Goal: Task Accomplishment & Management: Complete application form

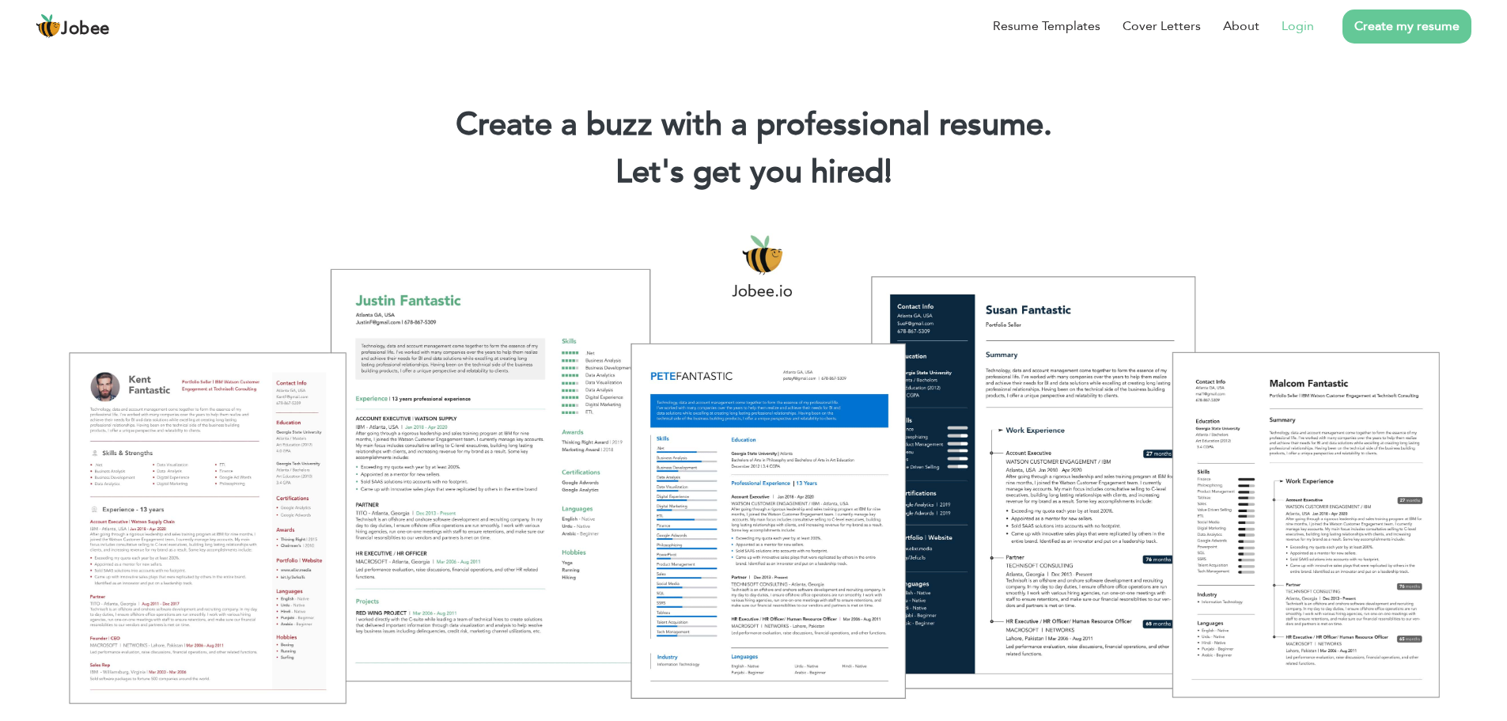
click at [1308, 30] on link "Login" at bounding box center [1298, 26] width 32 height 19
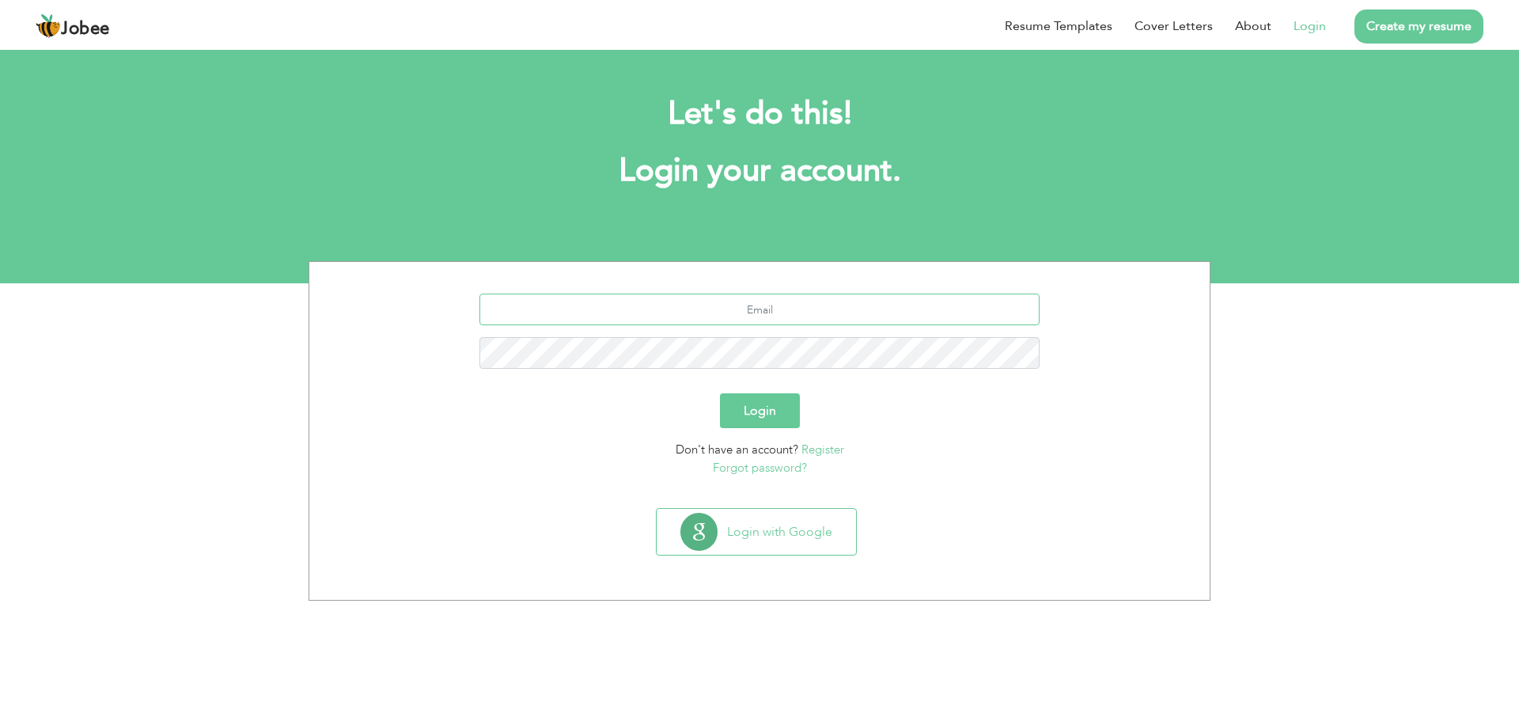
click at [802, 303] on input "text" at bounding box center [760, 310] width 561 height 32
click at [648, 376] on div at bounding box center [759, 337] width 877 height 87
click at [873, 309] on input "text" at bounding box center [760, 310] width 561 height 32
type input "Junaidawan680@gmail.com"
click at [870, 386] on form "Junaidawan680@gmail.com Login Don't have an account? Register Forgot password?" at bounding box center [759, 385] width 877 height 183
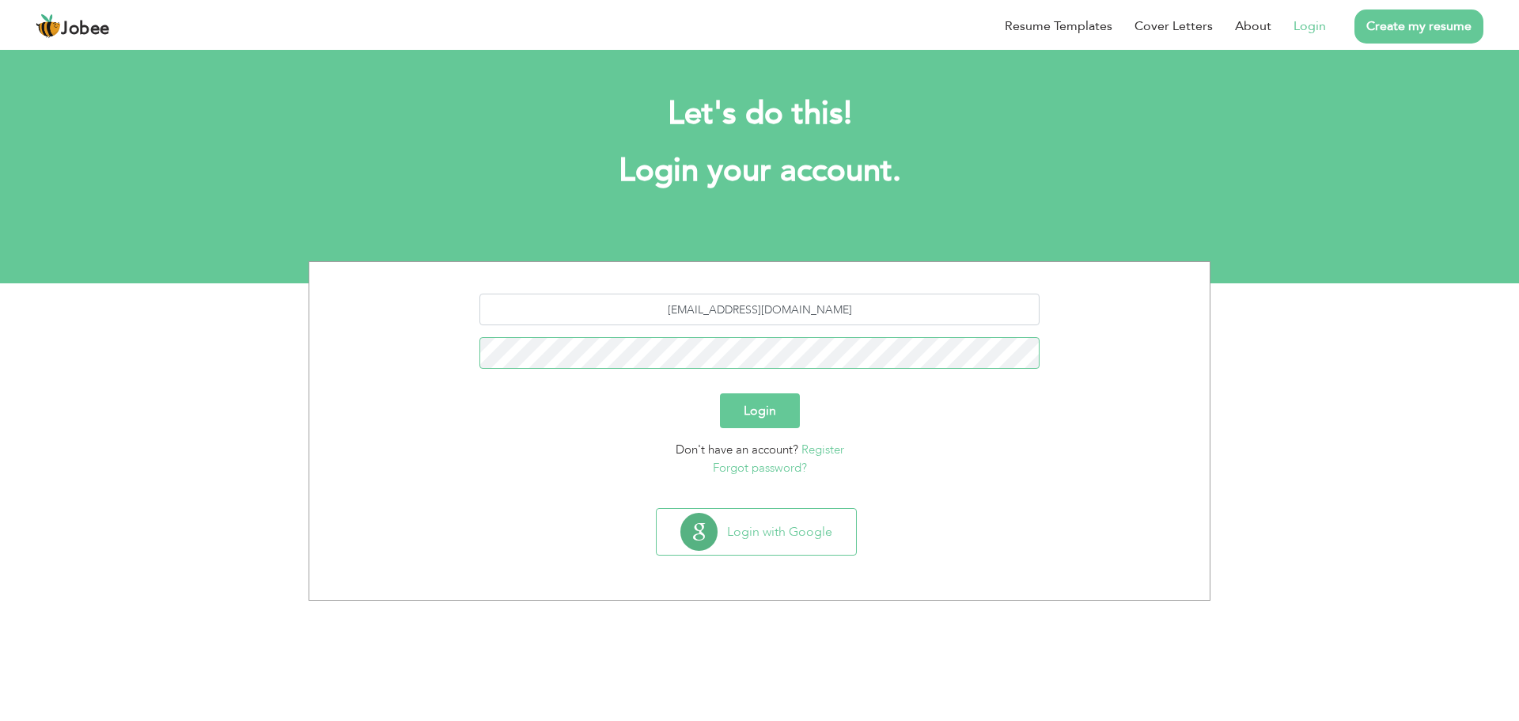
click at [720, 393] on button "Login" at bounding box center [760, 410] width 80 height 35
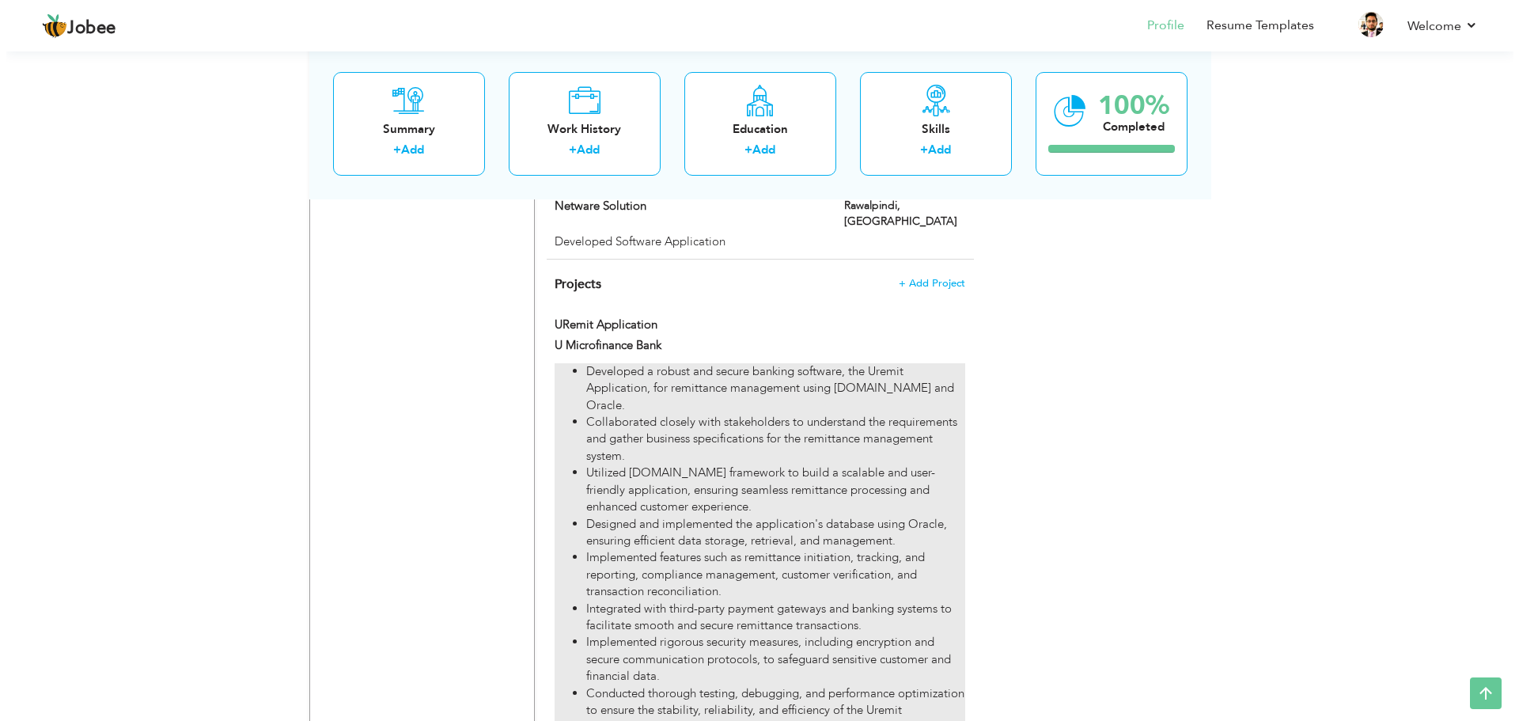
scroll to position [1657, 0]
click at [812, 551] on li "Implemented features such as remittance initiation, tracking, and reporting, co…" at bounding box center [769, 576] width 378 height 51
type input "URemit Application"
type input "U Microfinance Bank"
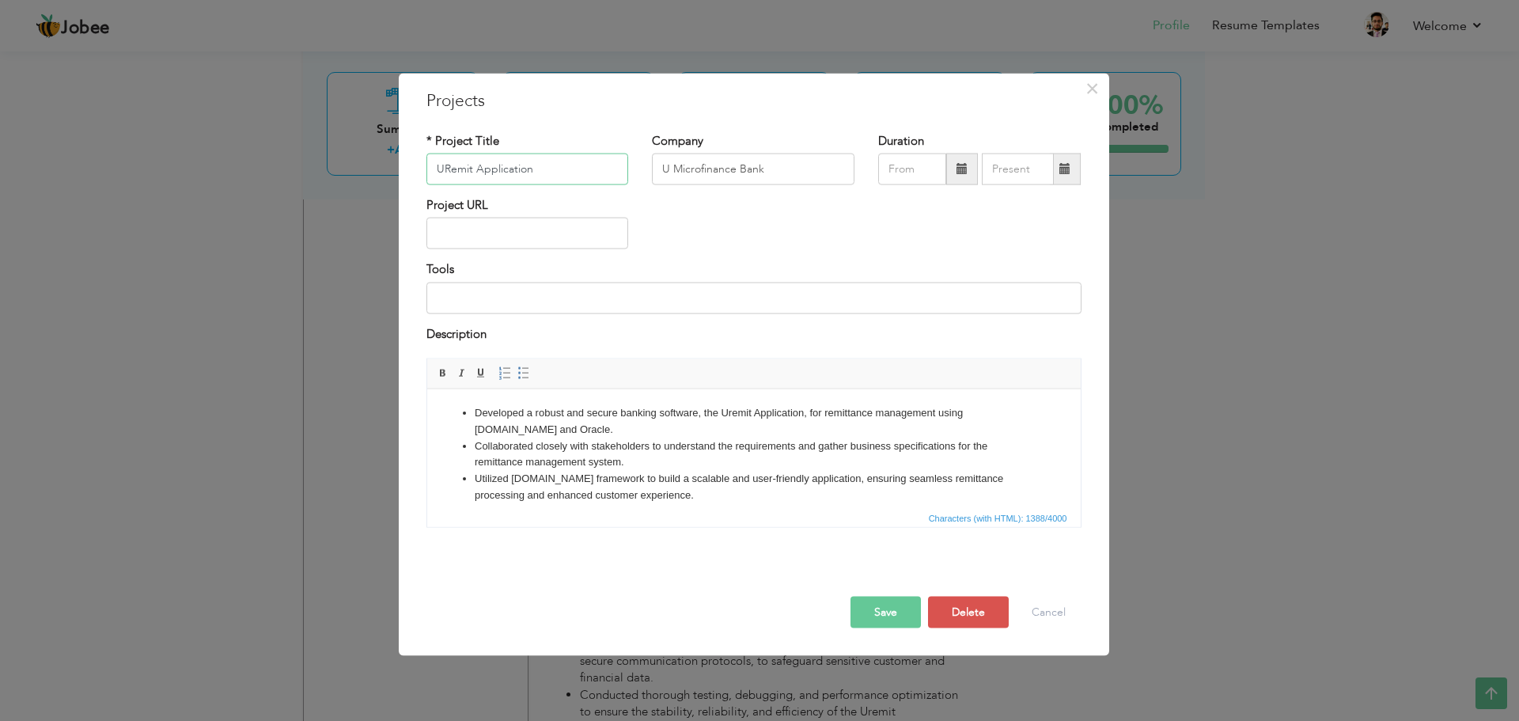
scroll to position [209, 0]
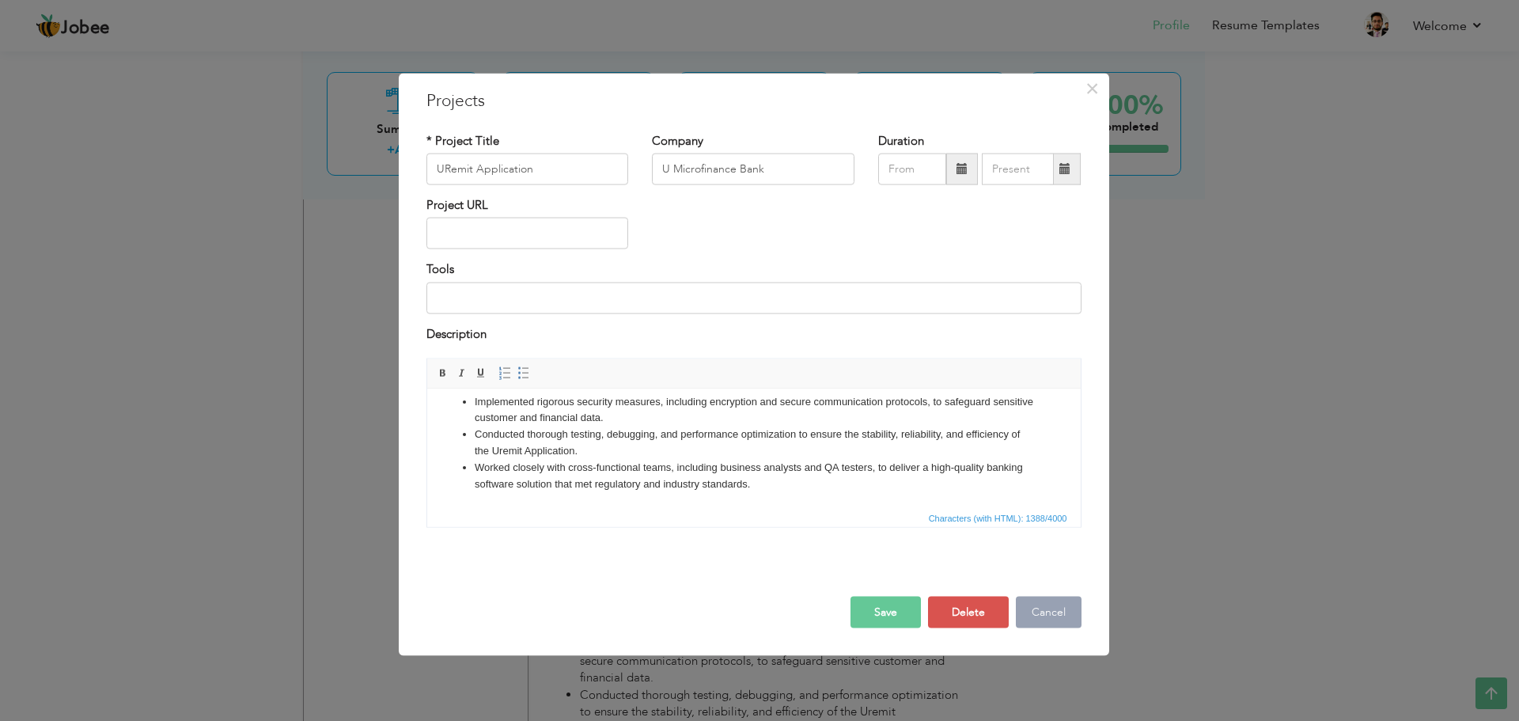
click at [1051, 615] on button "Cancel" at bounding box center [1049, 613] width 66 height 32
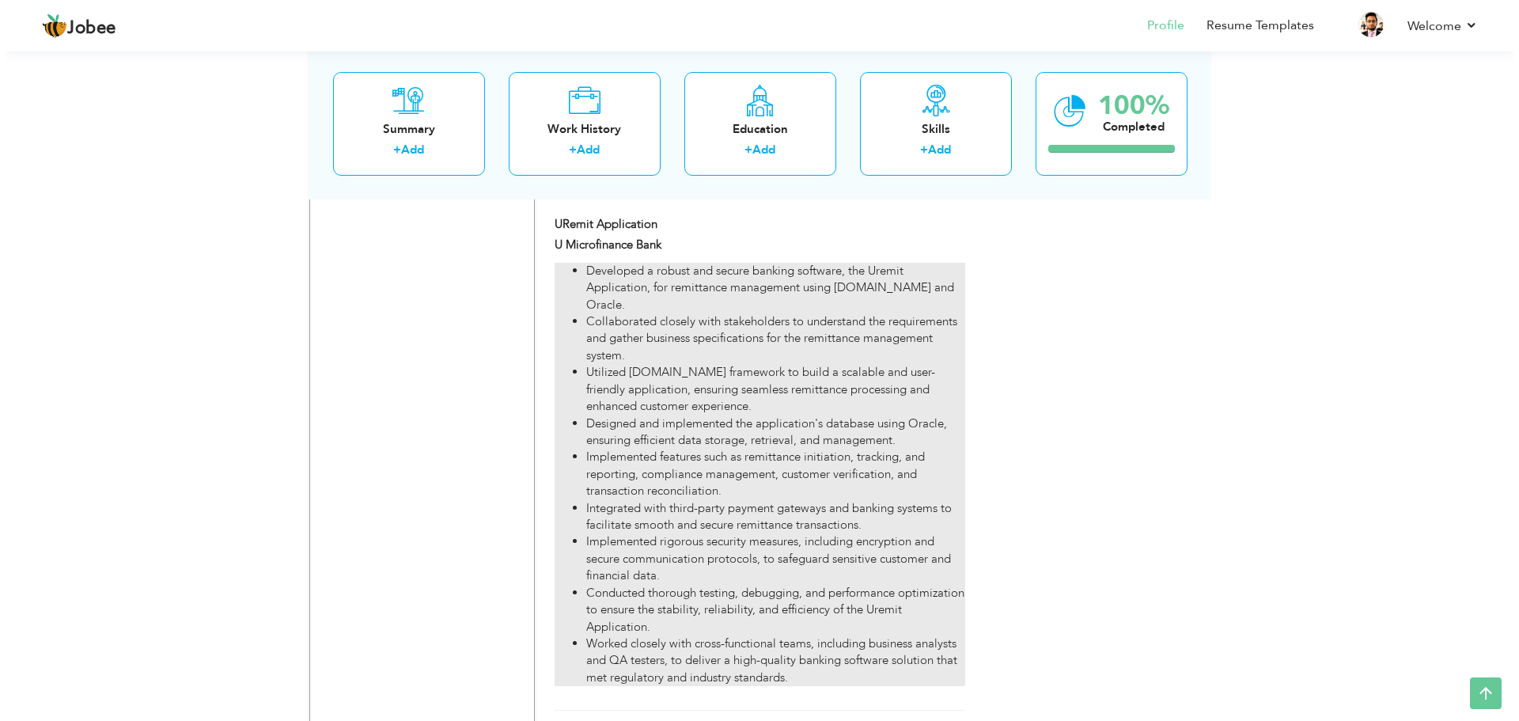
scroll to position [1894, 0]
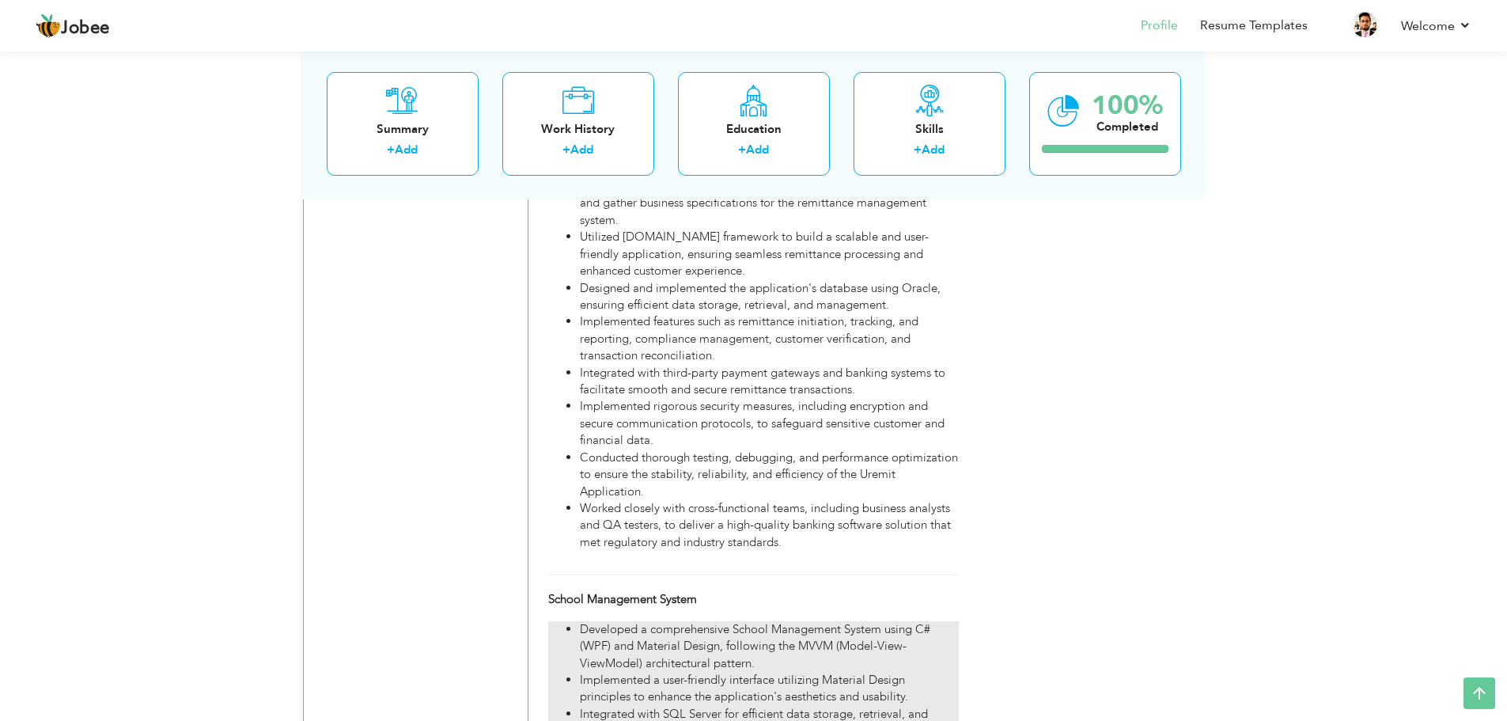
click at [735, 621] on li "Developed a comprehensive School Management System using C# (WPF) and Material …" at bounding box center [769, 646] width 378 height 51
type input "School Management System"
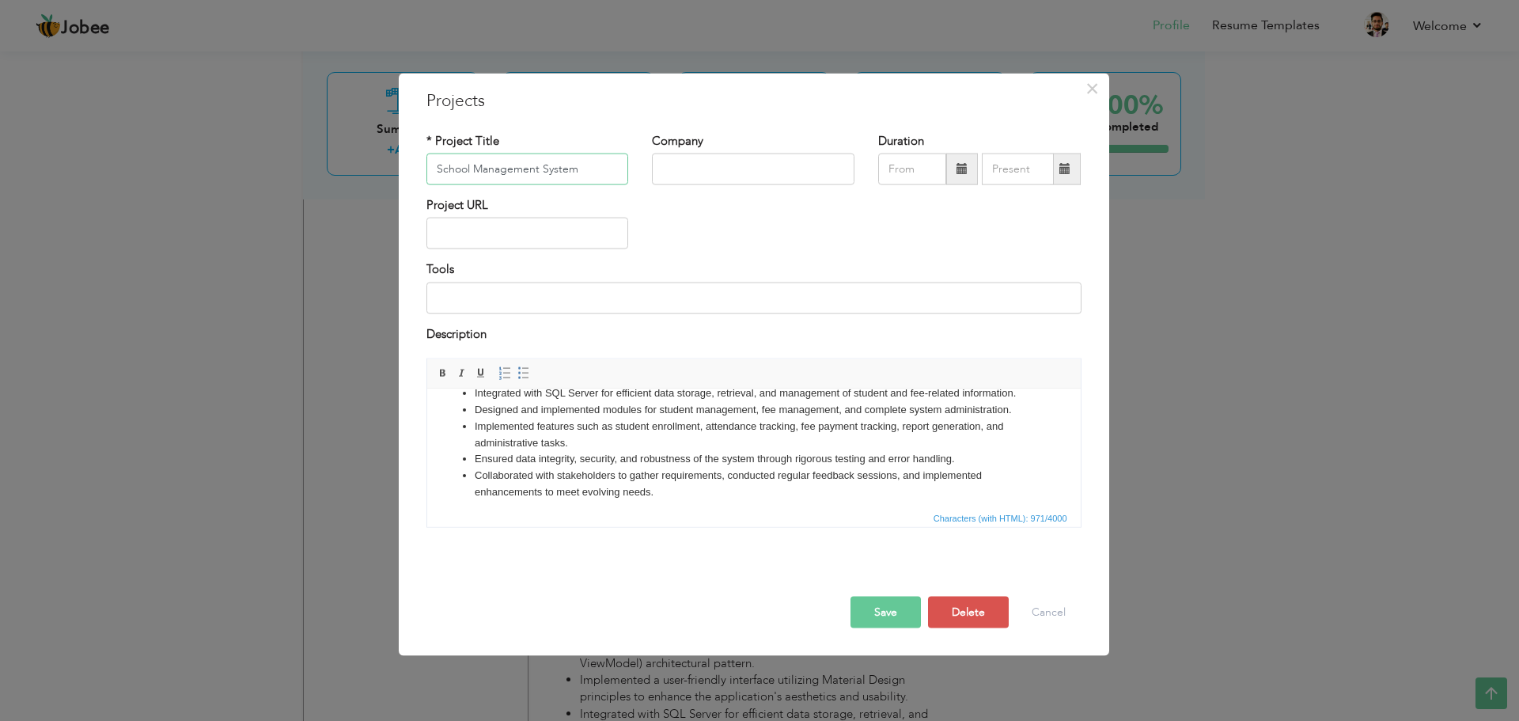
scroll to position [94, 0]
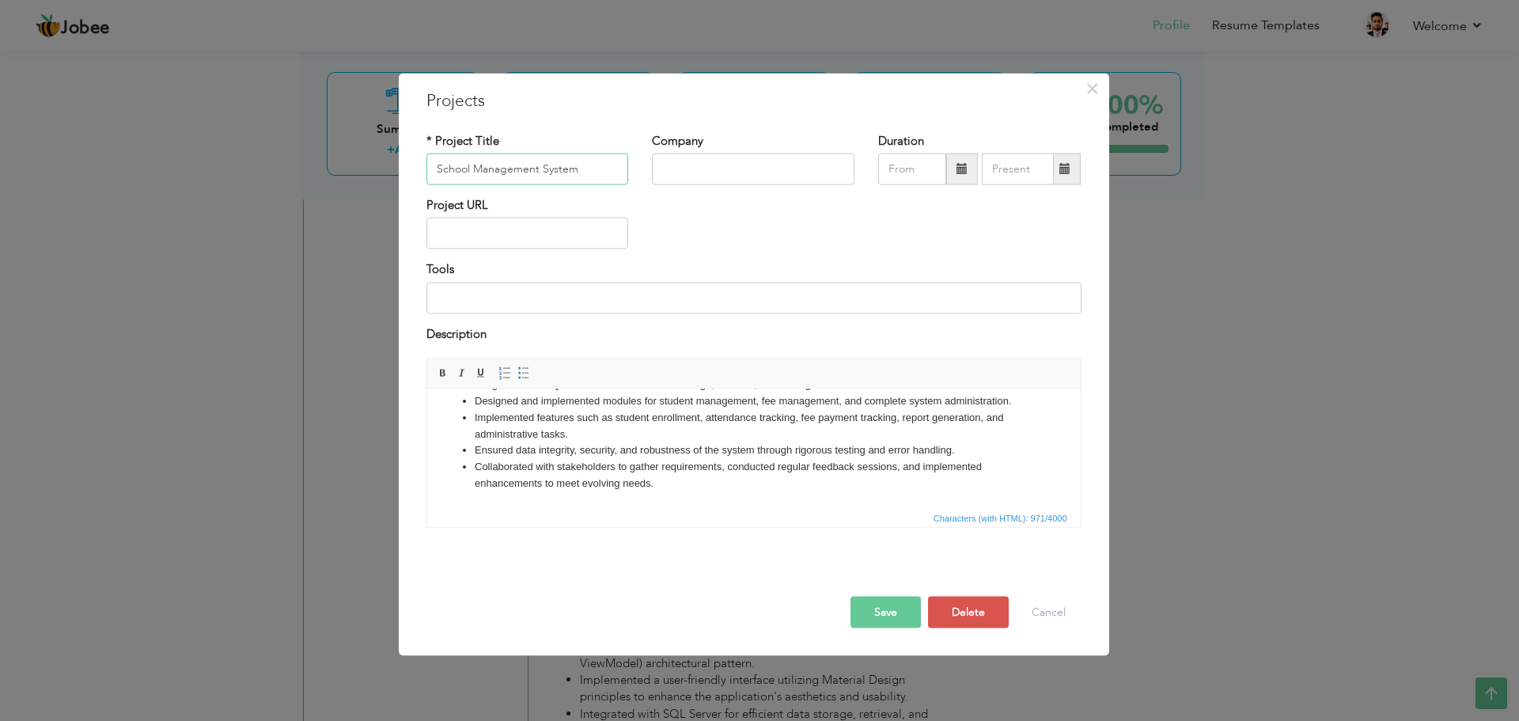
drag, startPoint x: 590, startPoint y: 163, endPoint x: 419, endPoint y: 156, distance: 171.1
click at [419, 156] on div "* Project Title School Management System" at bounding box center [528, 164] width 226 height 64
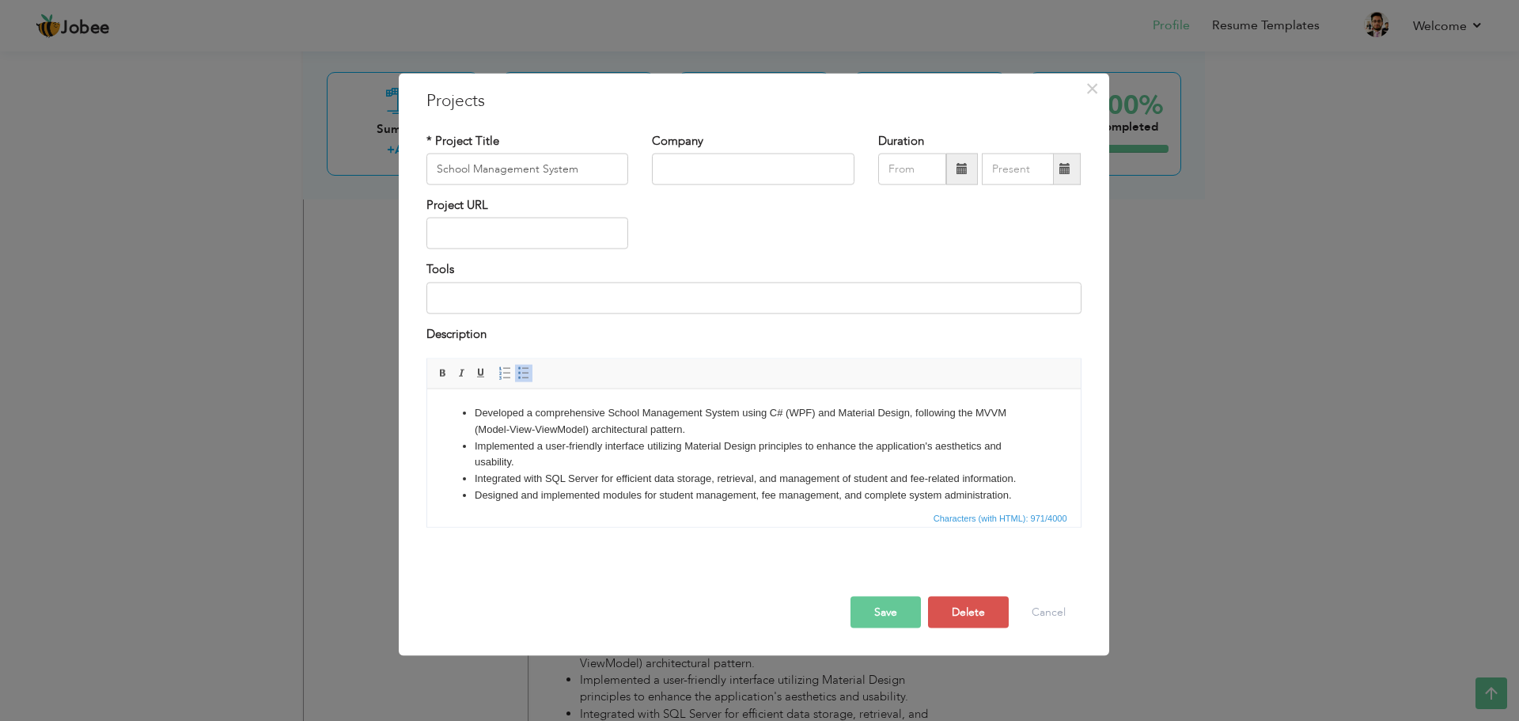
click at [691, 451] on li "Implemented a user-friendly interface utilizing Material Design principles to e…" at bounding box center [753, 454] width 559 height 33
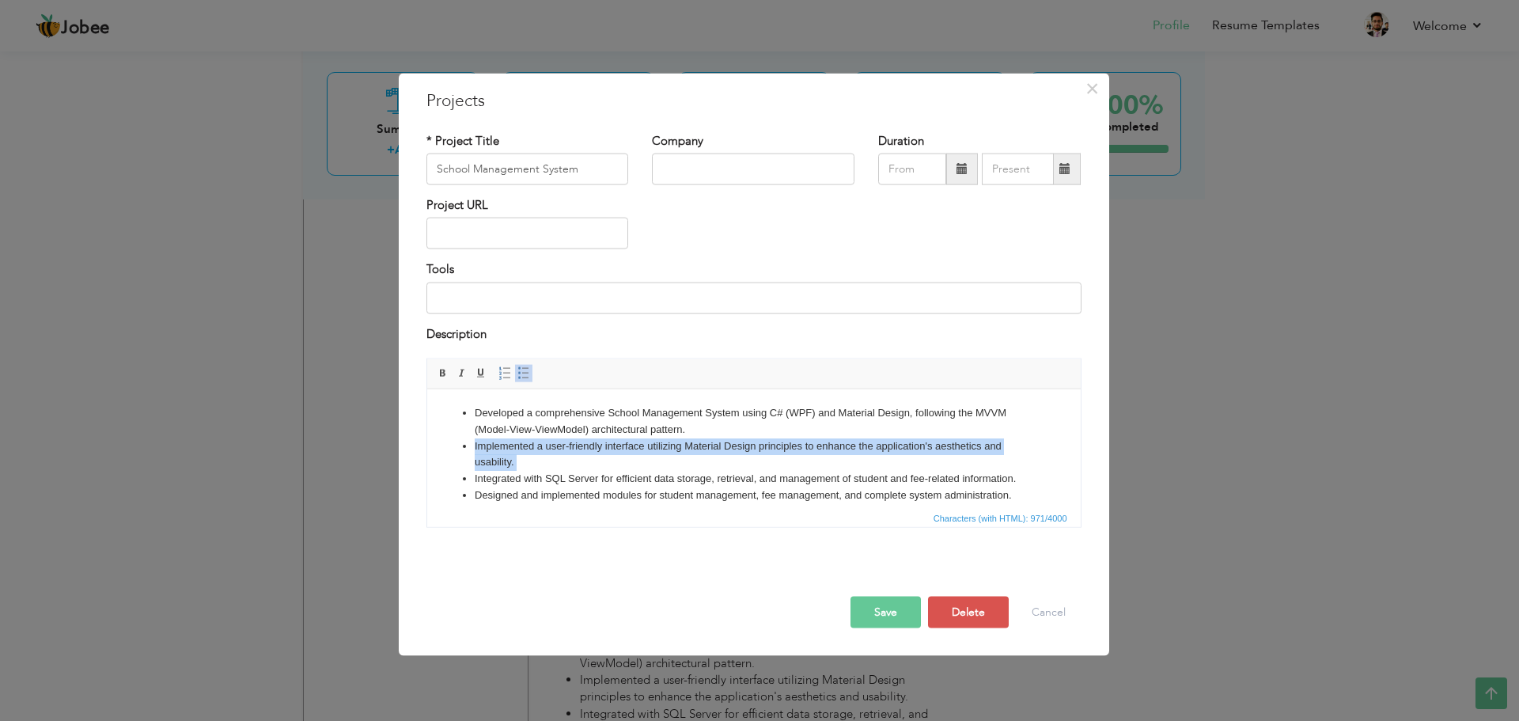
click at [691, 451] on li "Implemented a user-friendly interface utilizing Material Design principles to e…" at bounding box center [753, 454] width 559 height 33
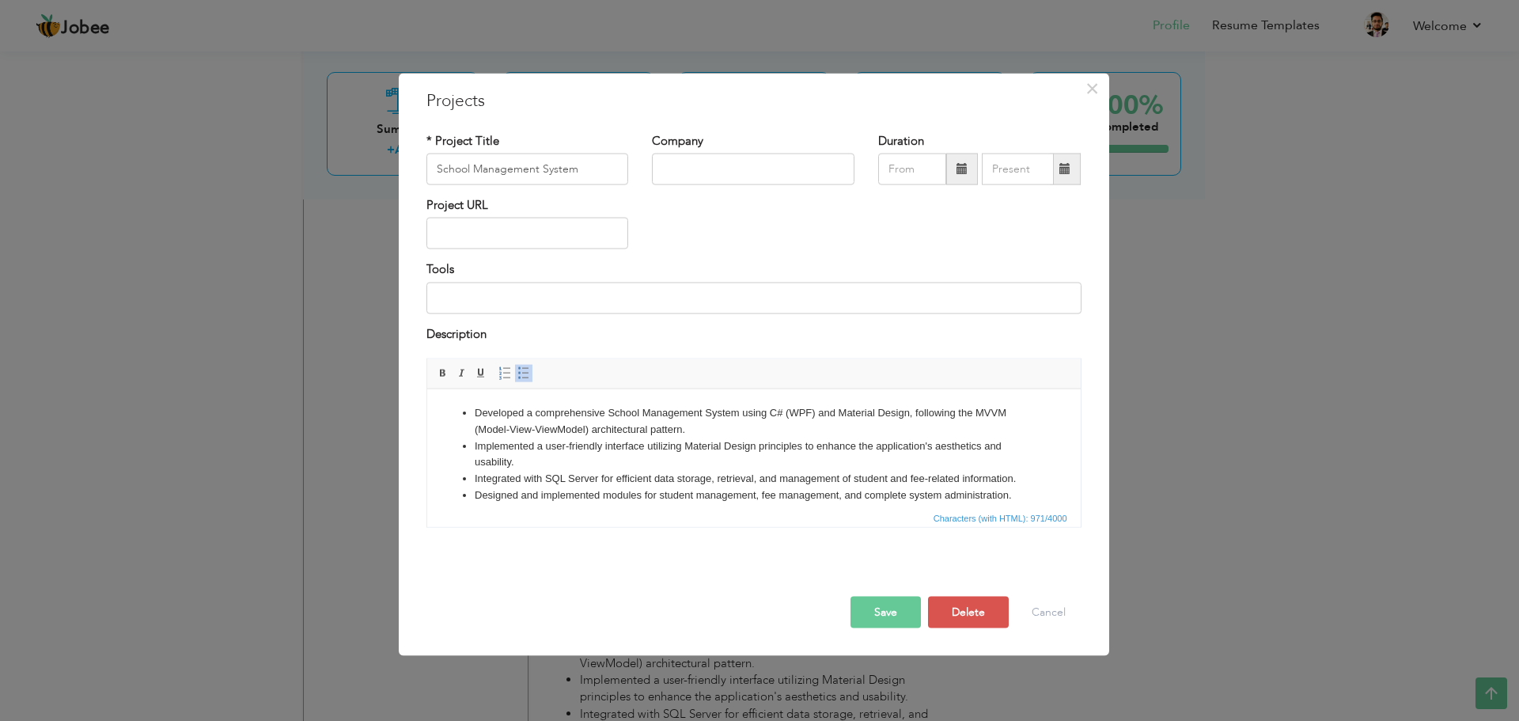
click at [764, 473] on li "Integrated with SQL Server for efficient data storage, retrieval, and managemen…" at bounding box center [753, 478] width 559 height 17
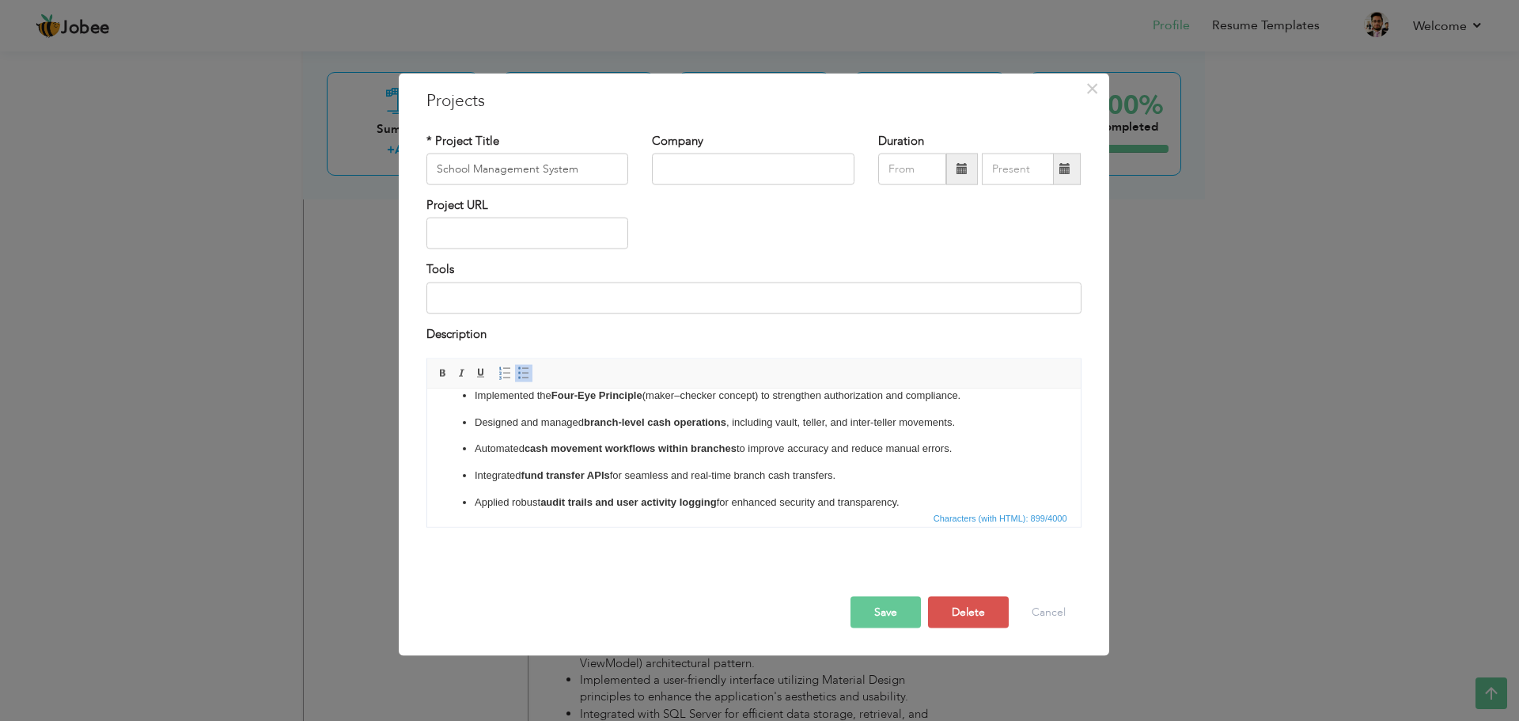
scroll to position [90, 0]
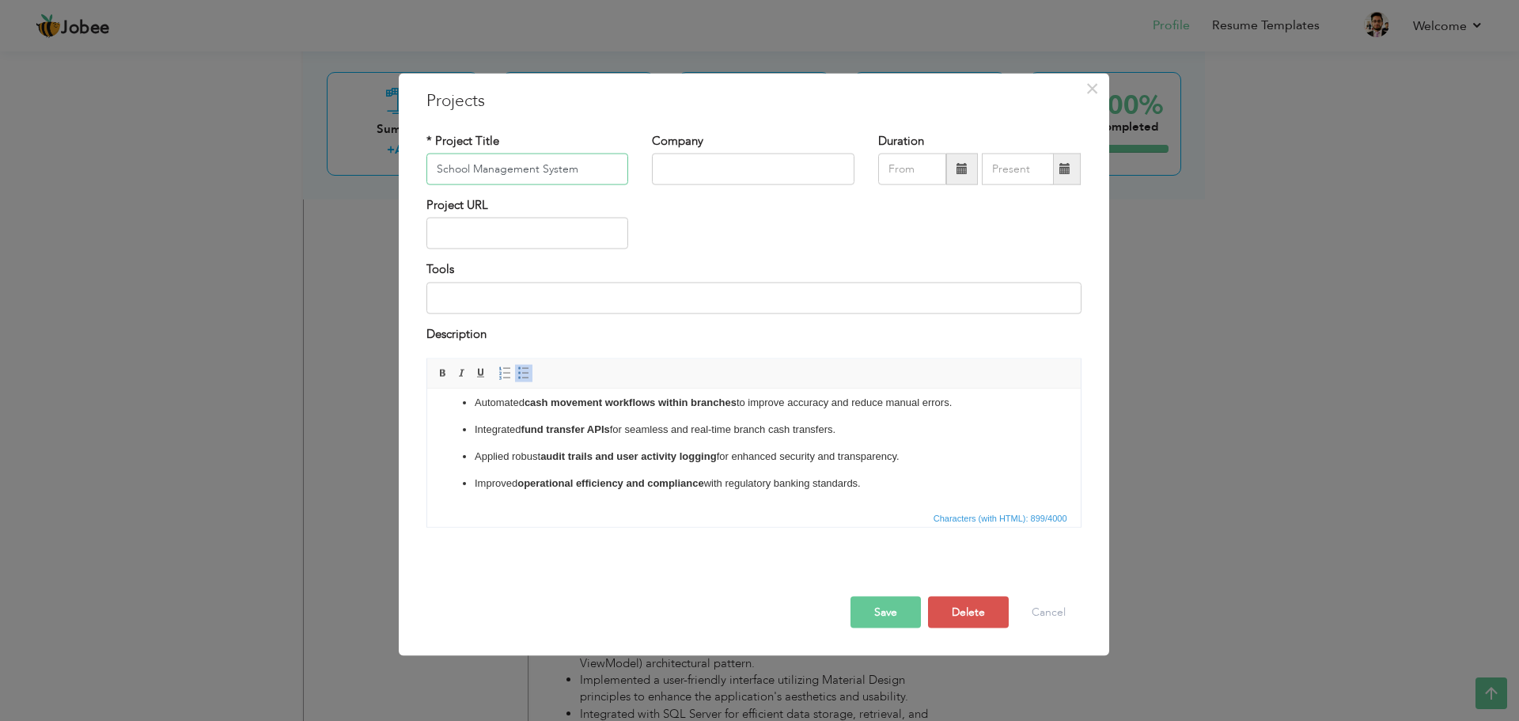
click at [594, 156] on input "School Management System" at bounding box center [528, 170] width 203 height 32
click at [491, 161] on input "Cash" at bounding box center [528, 170] width 203 height 32
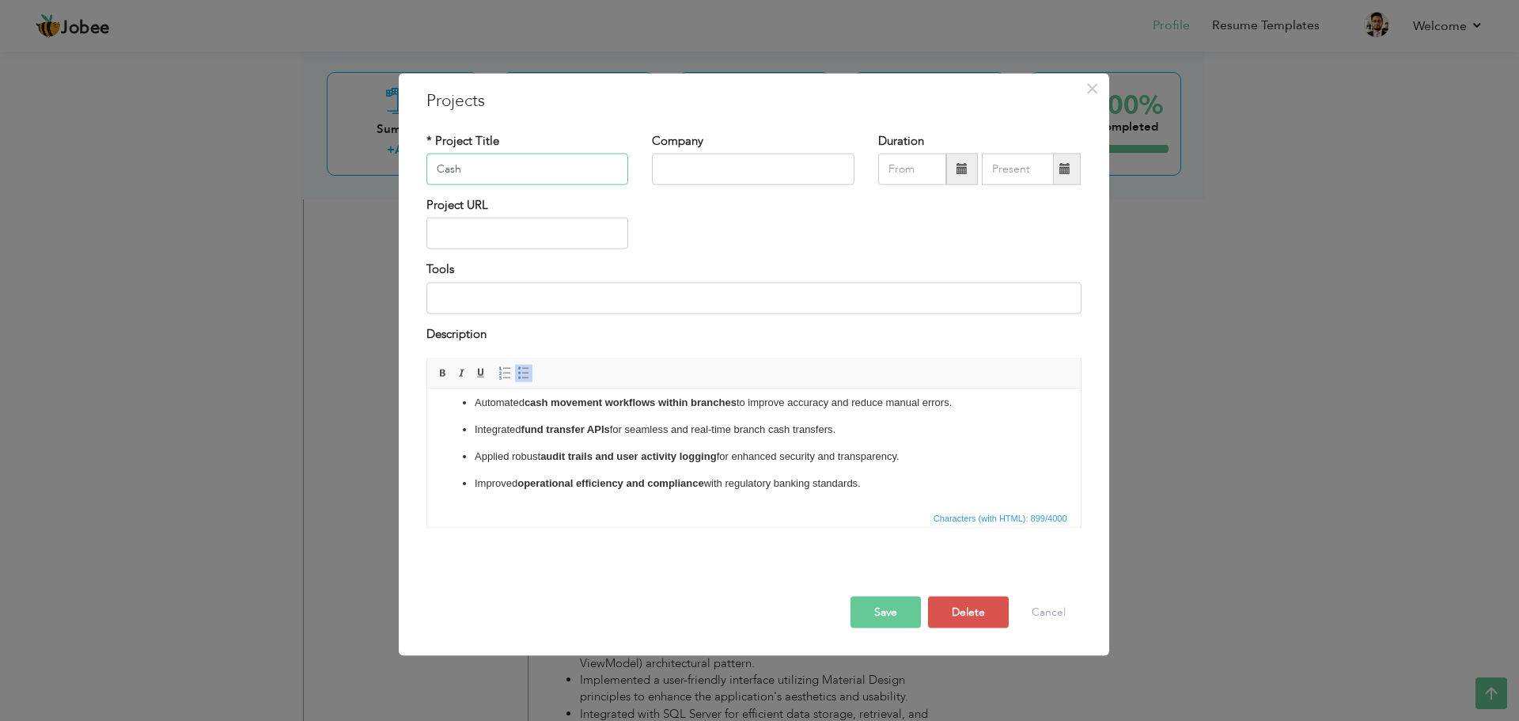
click at [491, 161] on input "Cash" at bounding box center [528, 170] width 203 height 32
paste input "Management System"
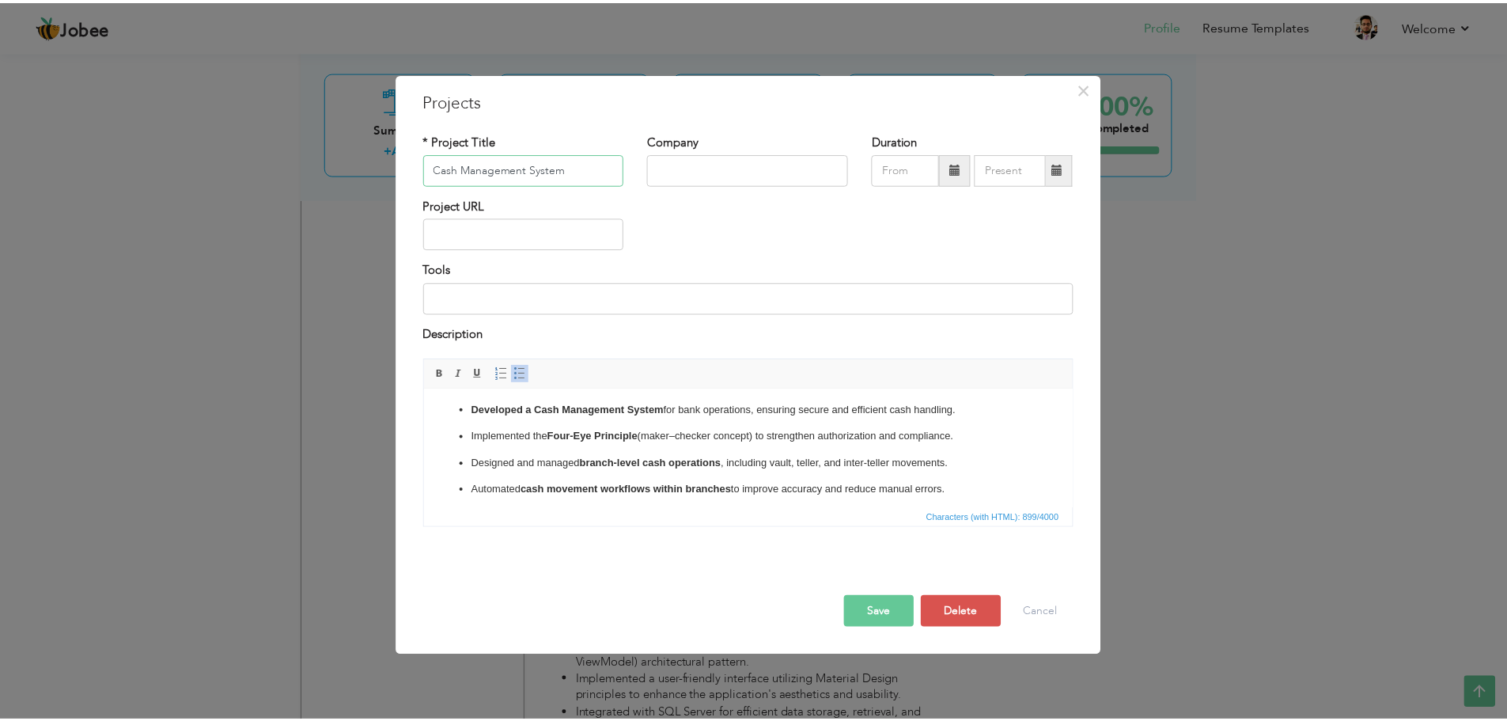
scroll to position [0, 0]
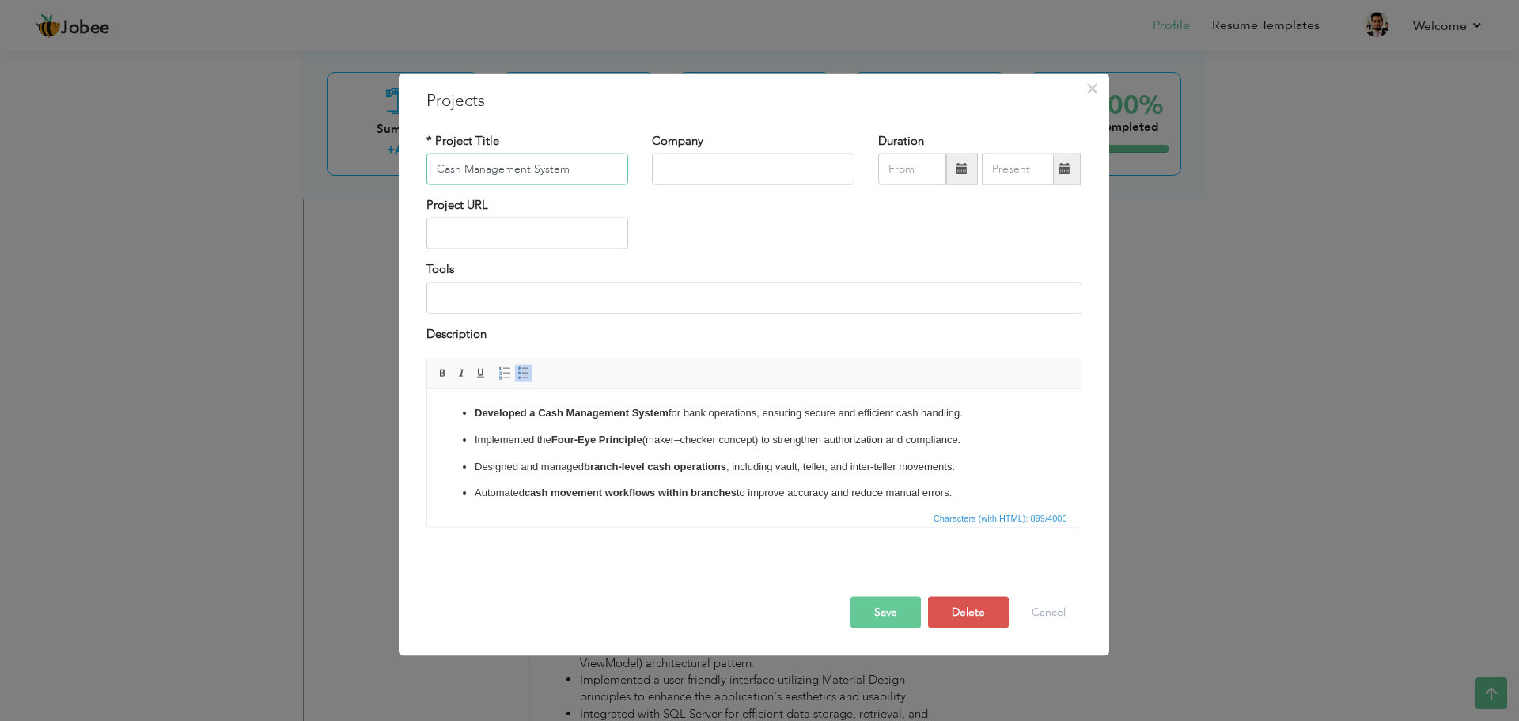
type input "Cash Management System"
click at [742, 159] on input "text" at bounding box center [753, 170] width 203 height 32
type input "U Microfinance Bank"
click at [883, 615] on button "Save" at bounding box center [886, 613] width 70 height 32
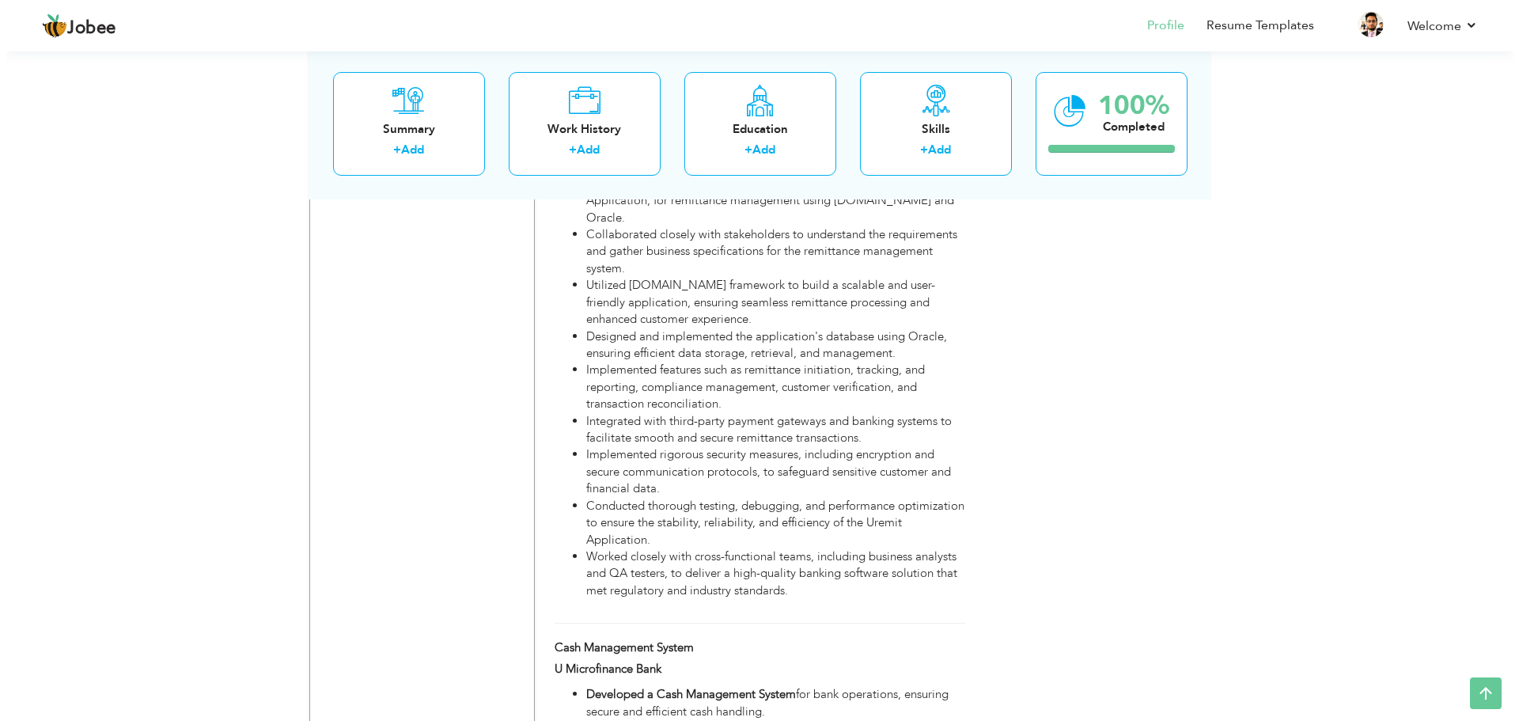
scroll to position [1529, 0]
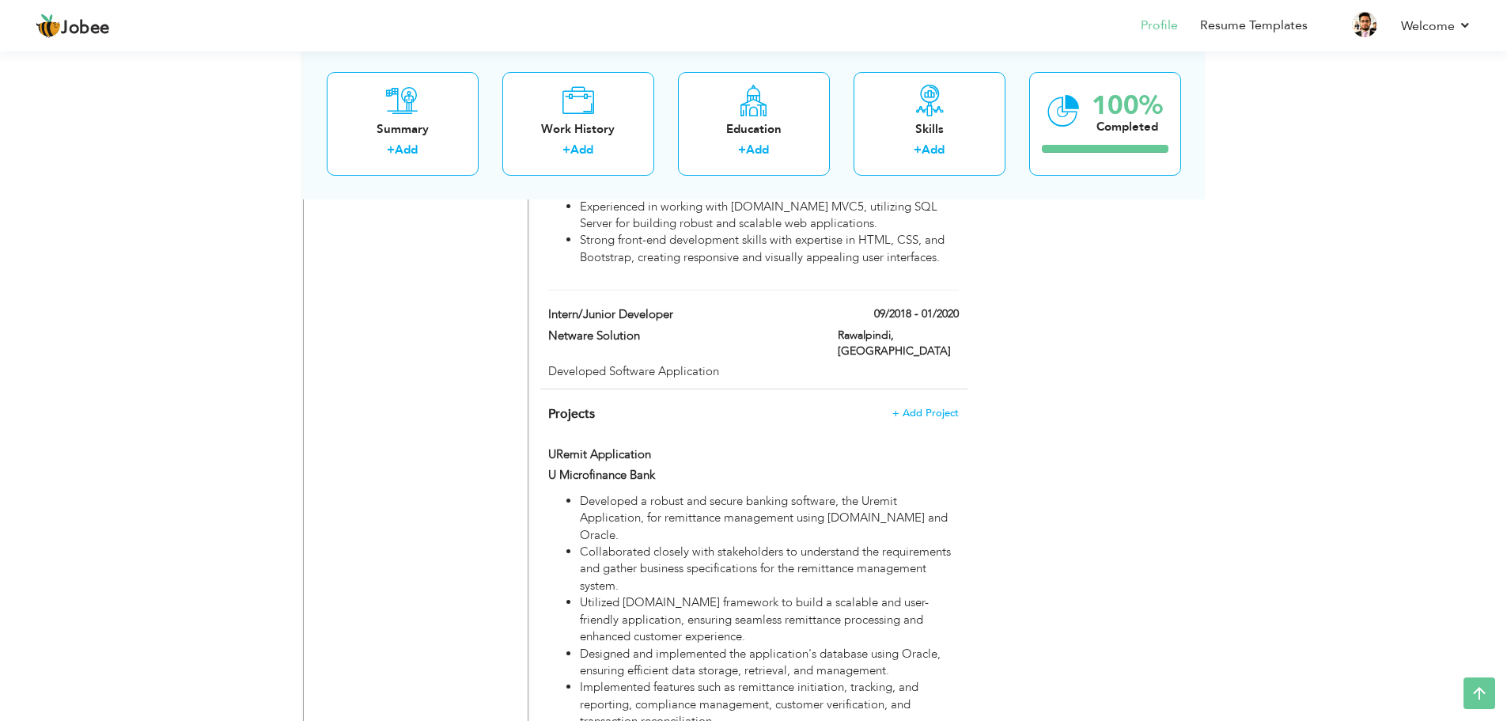
click at [938, 408] on span "+ Add Project" at bounding box center [925, 413] width 67 height 11
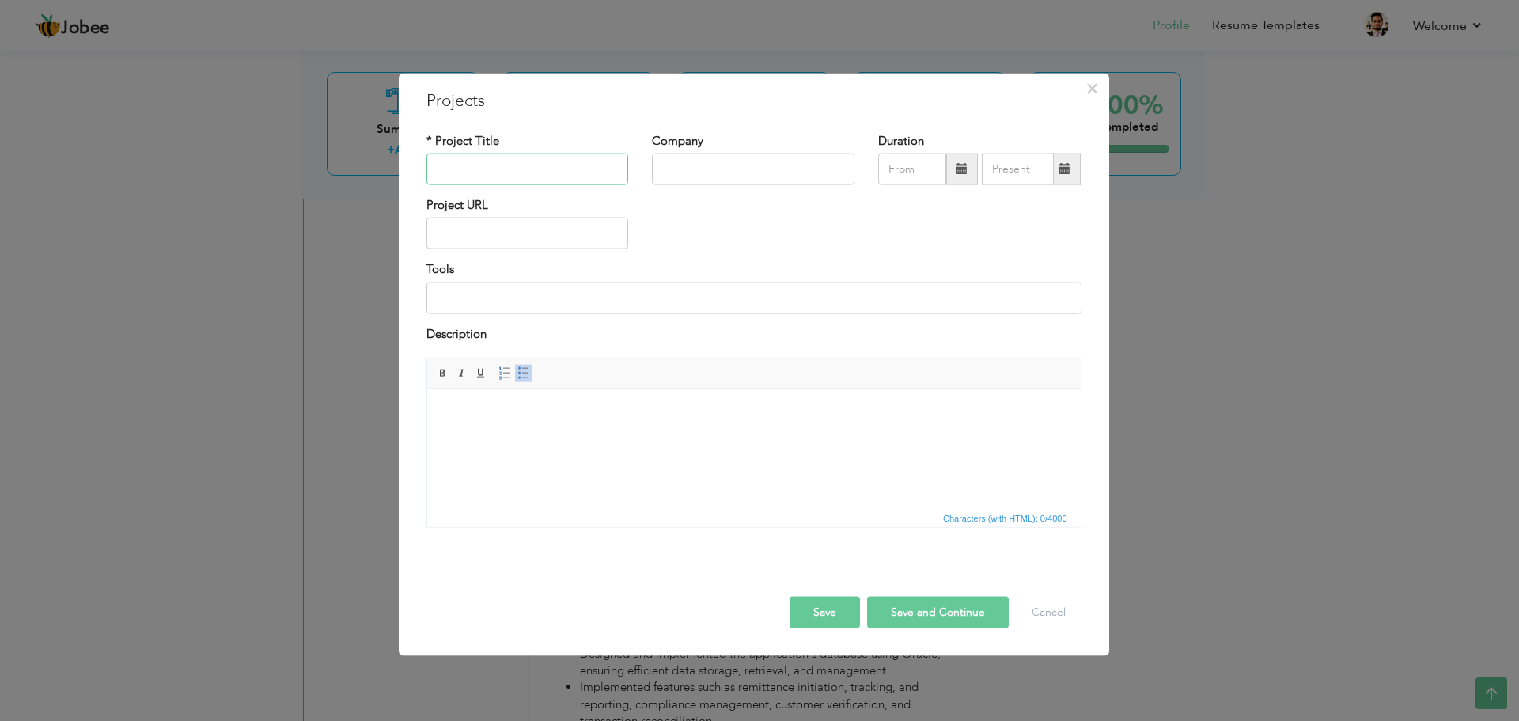
paste input "Temenos T24 Integration"
type input "Temenos T24 Integration"
click at [688, 170] on input "text" at bounding box center [753, 170] width 203 height 32
type input "U Microfinance Bank"
click at [484, 435] on html at bounding box center [754, 413] width 654 height 48
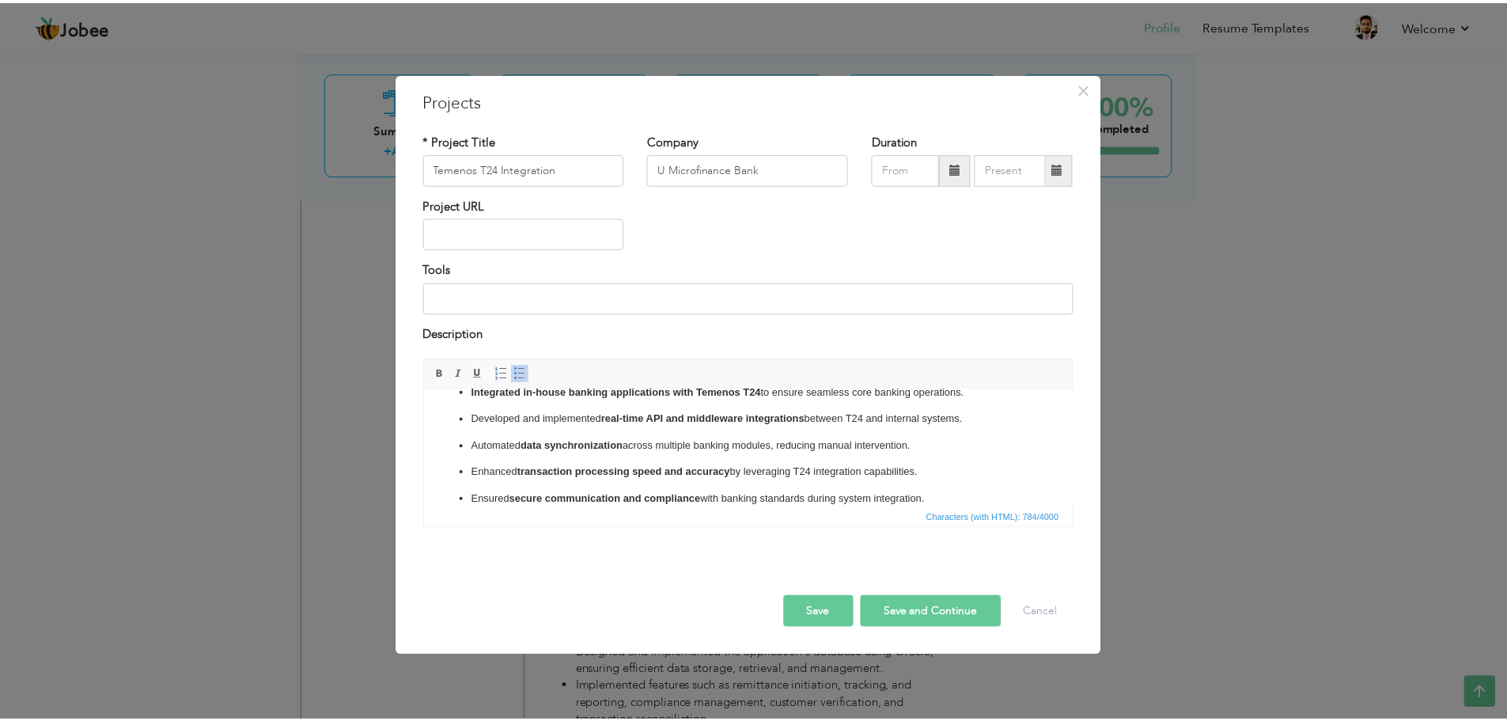
scroll to position [0, 0]
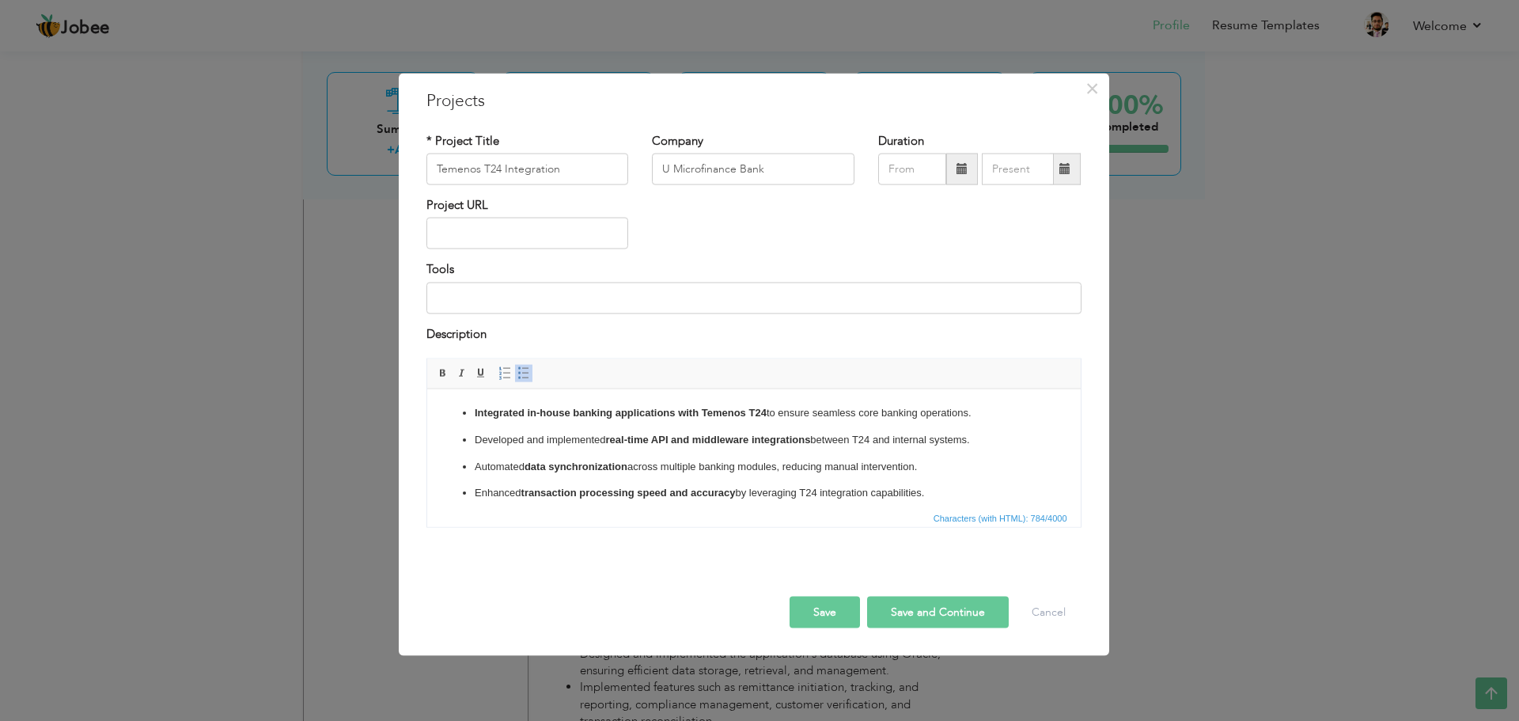
click at [852, 611] on button "Save" at bounding box center [825, 613] width 70 height 32
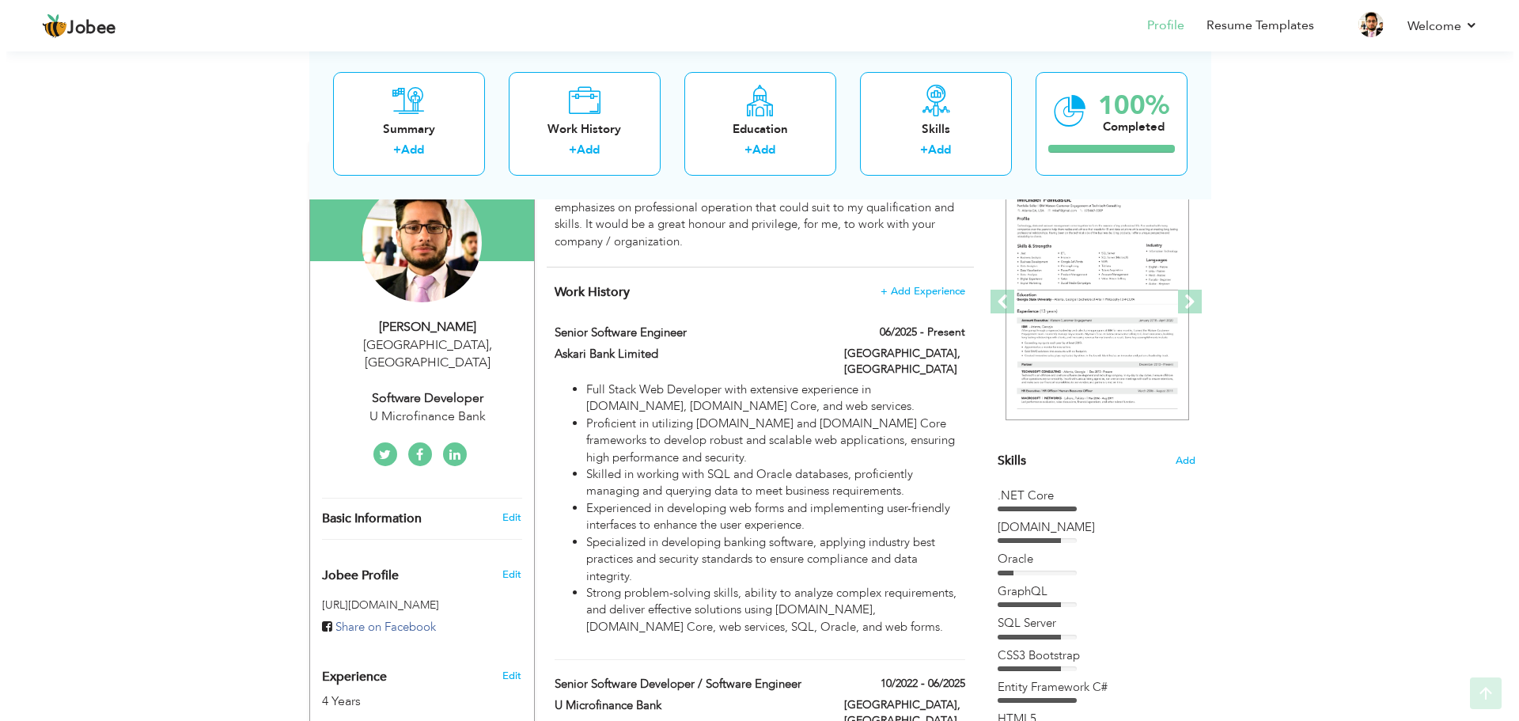
scroll to position [158, 0]
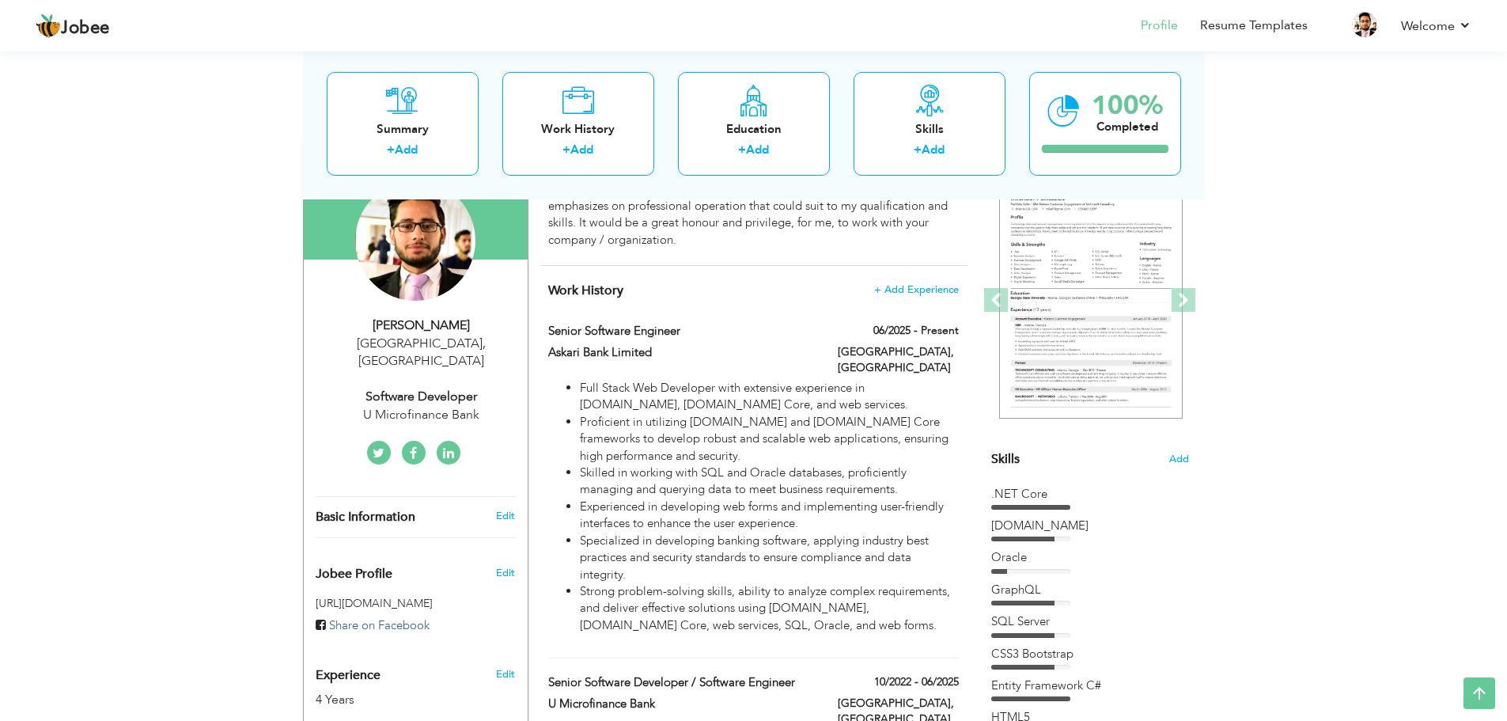
click at [415, 406] on div "U Microfinance Bank" at bounding box center [422, 415] width 212 height 18
type input "Junaid"
type input "Khan"
type input "03115152293"
select select "number:166"
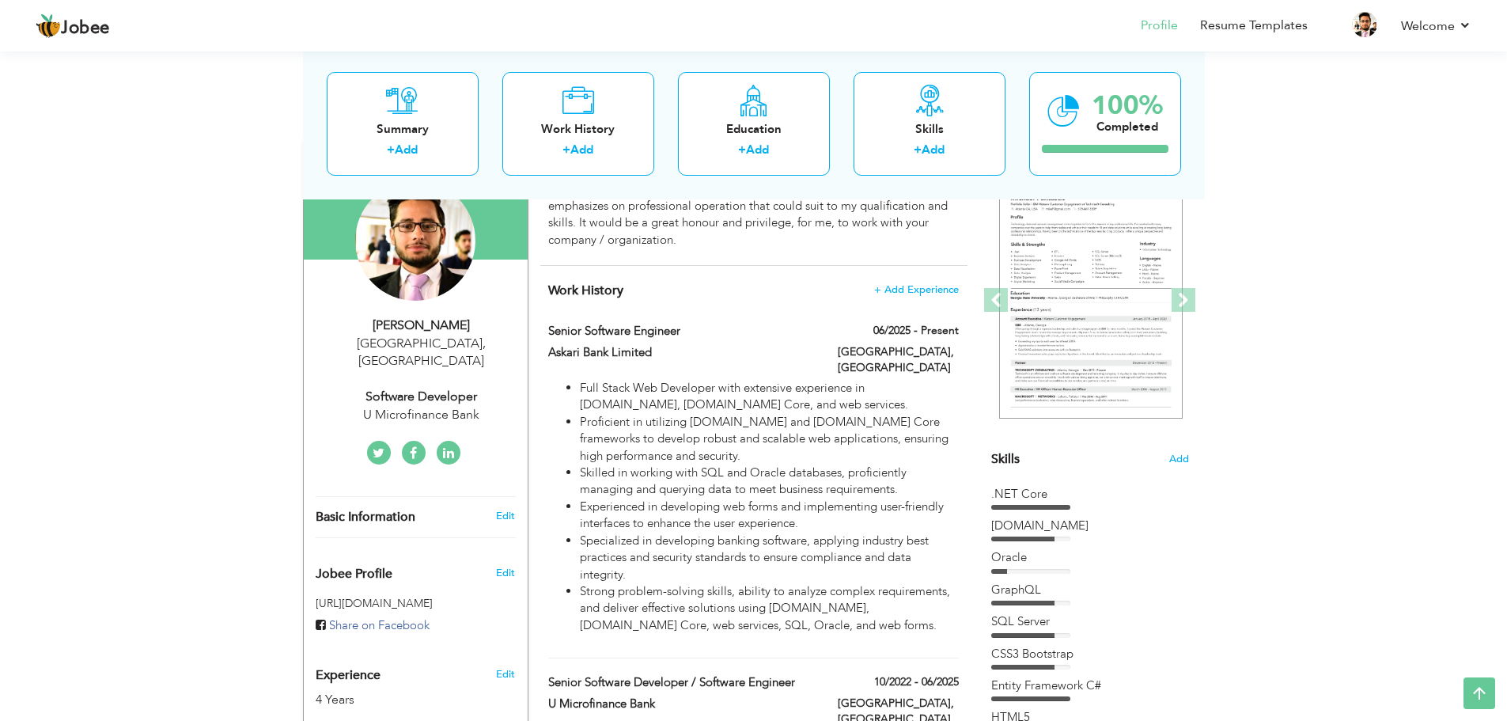
type input "Islamabad"
select select "number:6"
type input "U Microfinance Bank"
type input "Software Developer"
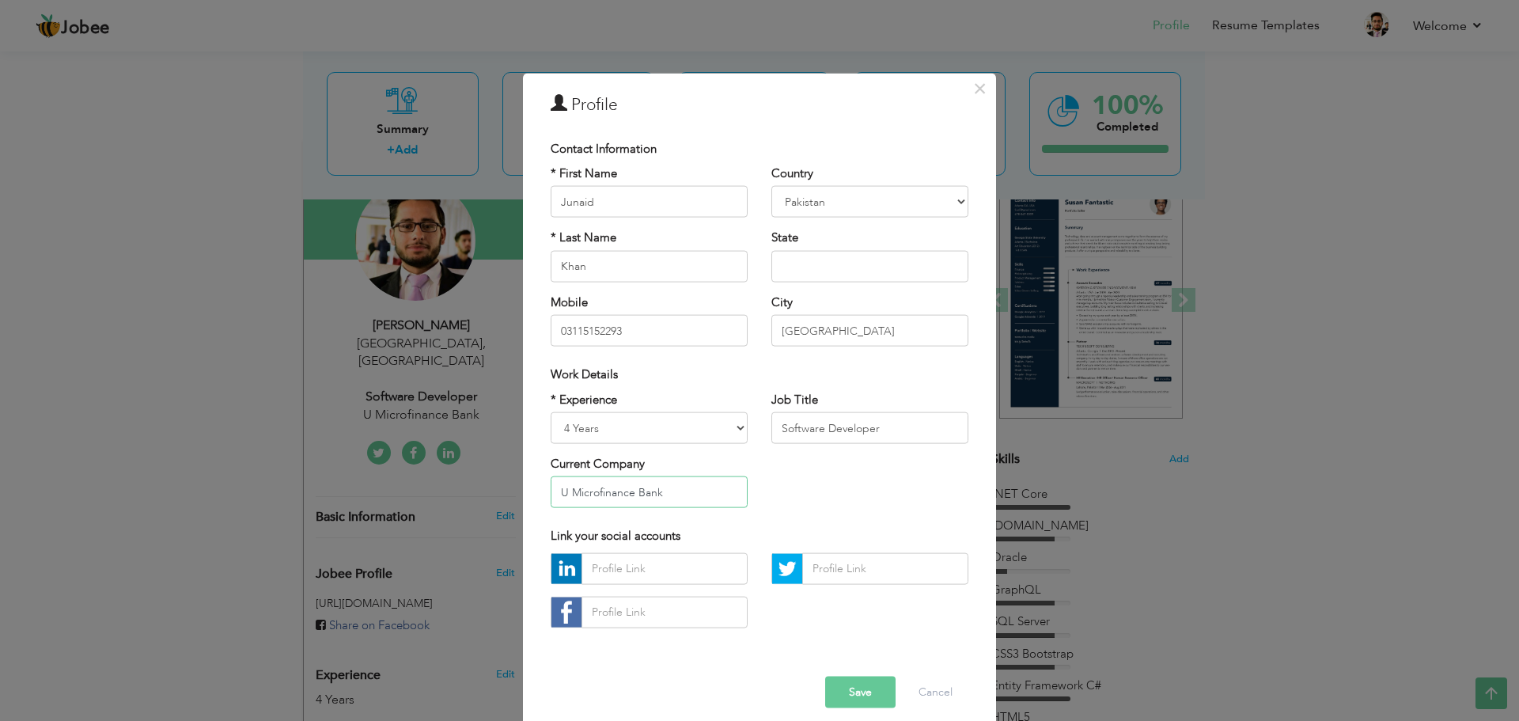
drag, startPoint x: 688, startPoint y: 500, endPoint x: 550, endPoint y: 498, distance: 137.7
click at [551, 498] on input "U Microfinance Bank" at bounding box center [649, 492] width 197 height 32
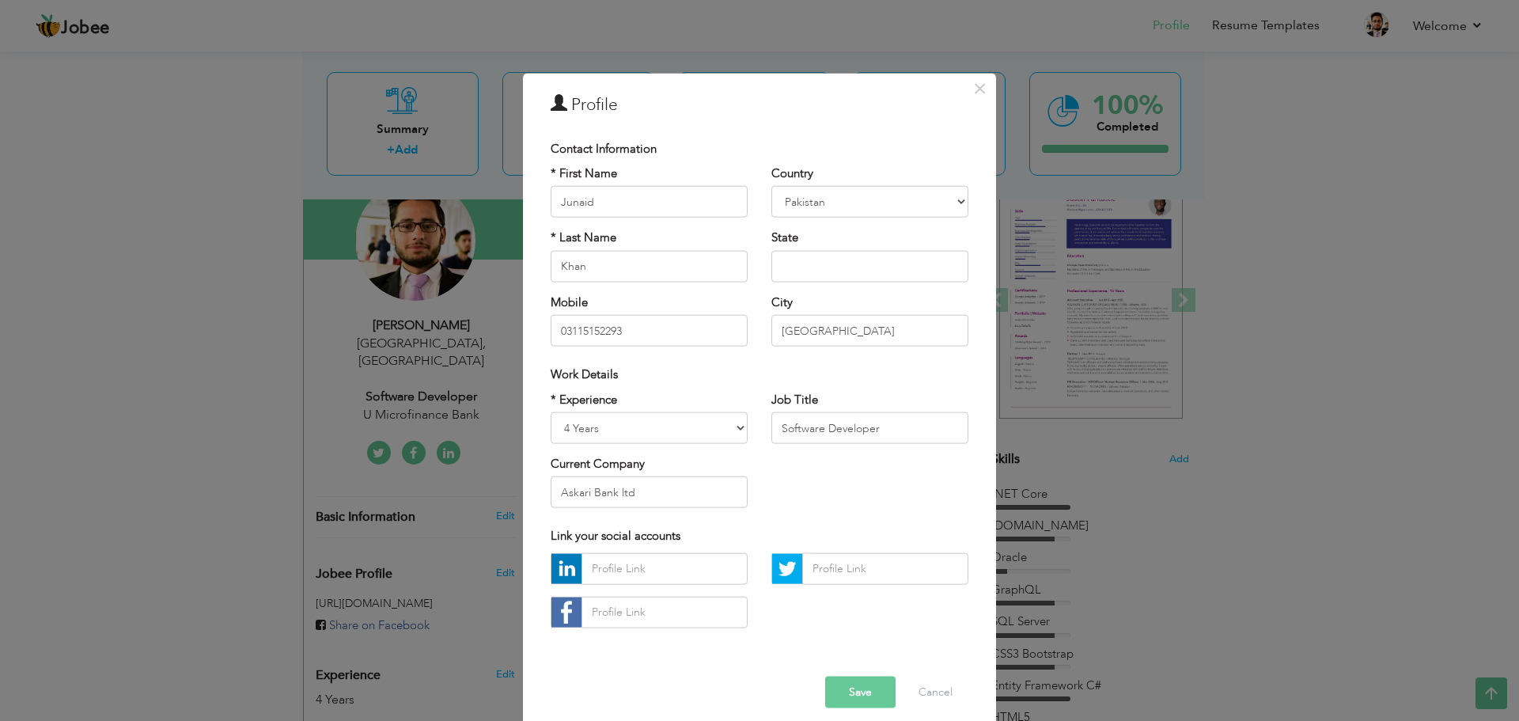
click at [861, 689] on button "Save" at bounding box center [860, 692] width 70 height 32
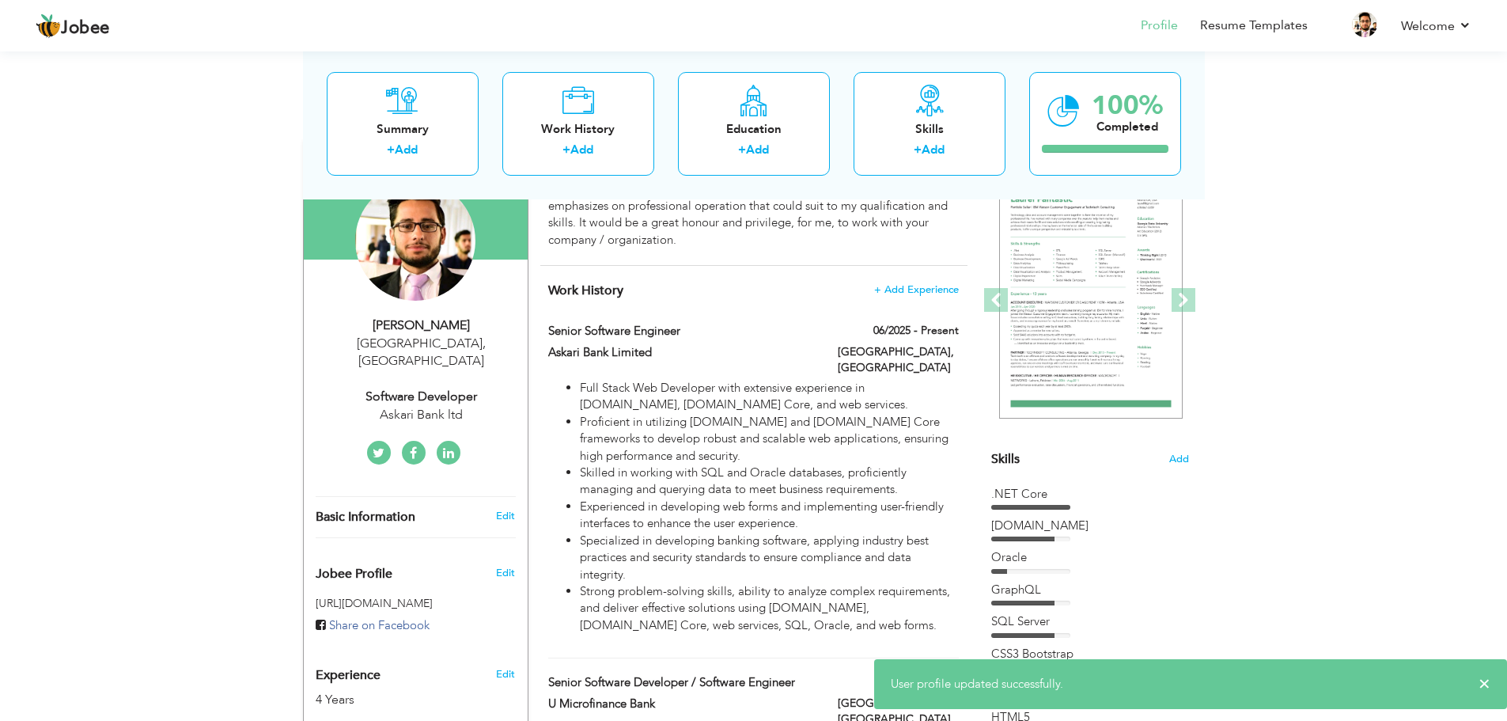
click at [416, 406] on div "Askari Bank ltd" at bounding box center [422, 415] width 212 height 18
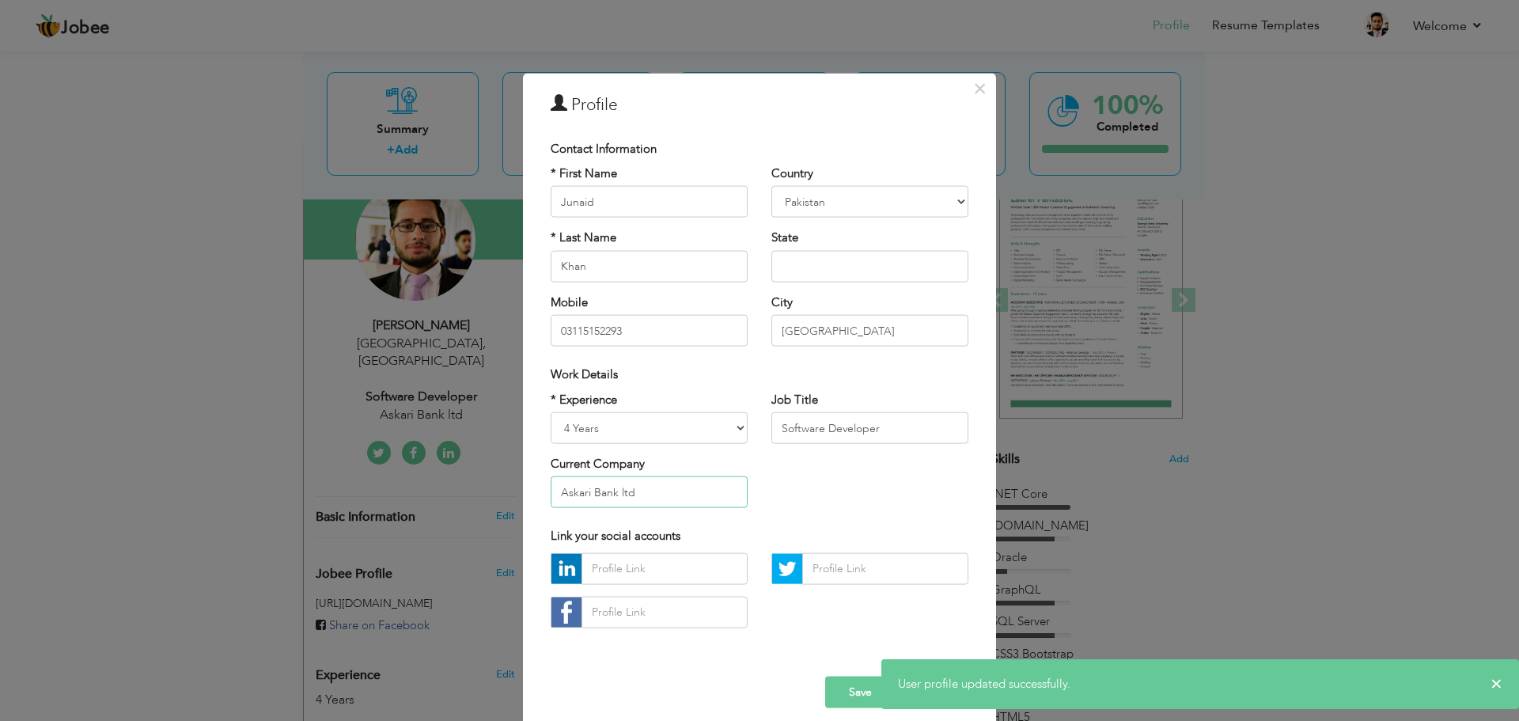
click at [640, 488] on input "Askari Bank ltd" at bounding box center [649, 492] width 197 height 32
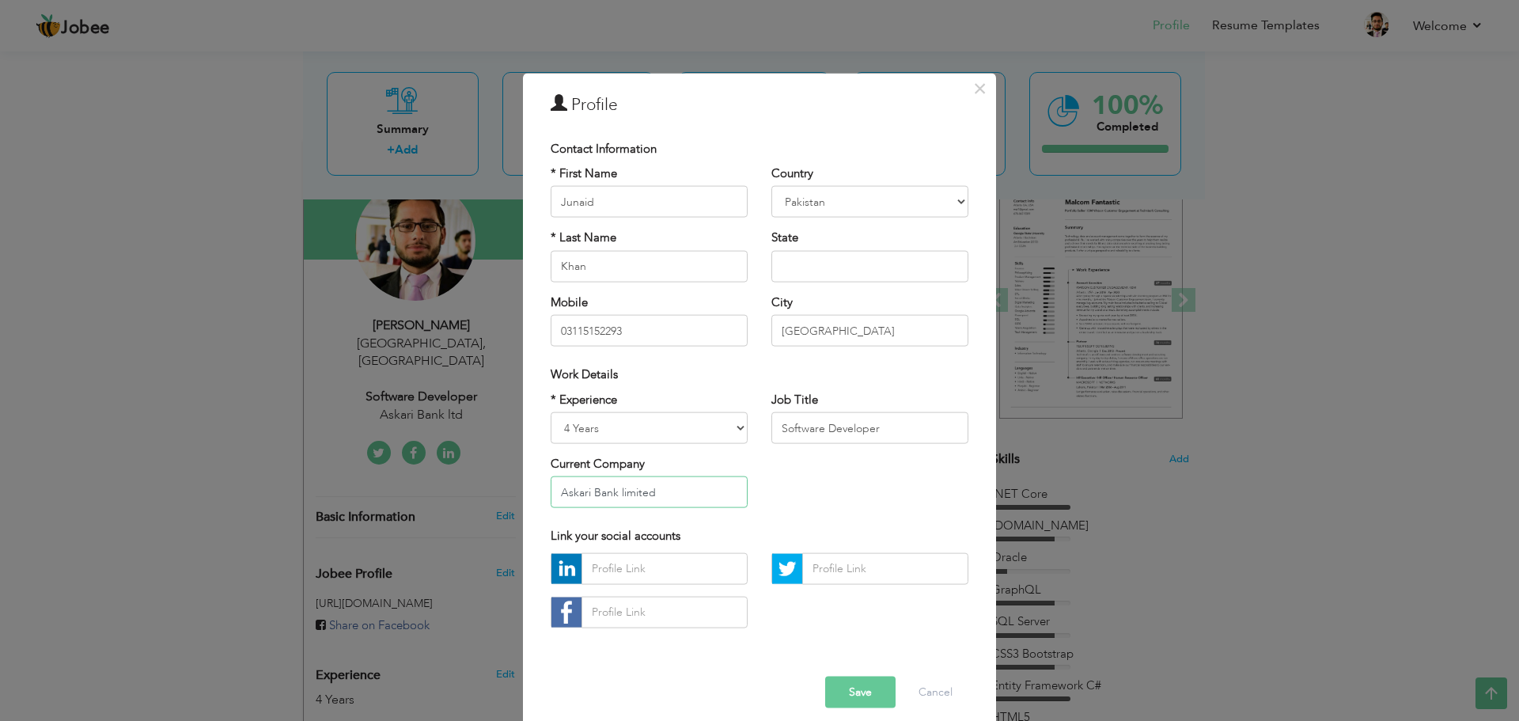
type input "Askari Bank limited"
click at [777, 430] on input "Software Developer" at bounding box center [870, 428] width 197 height 32
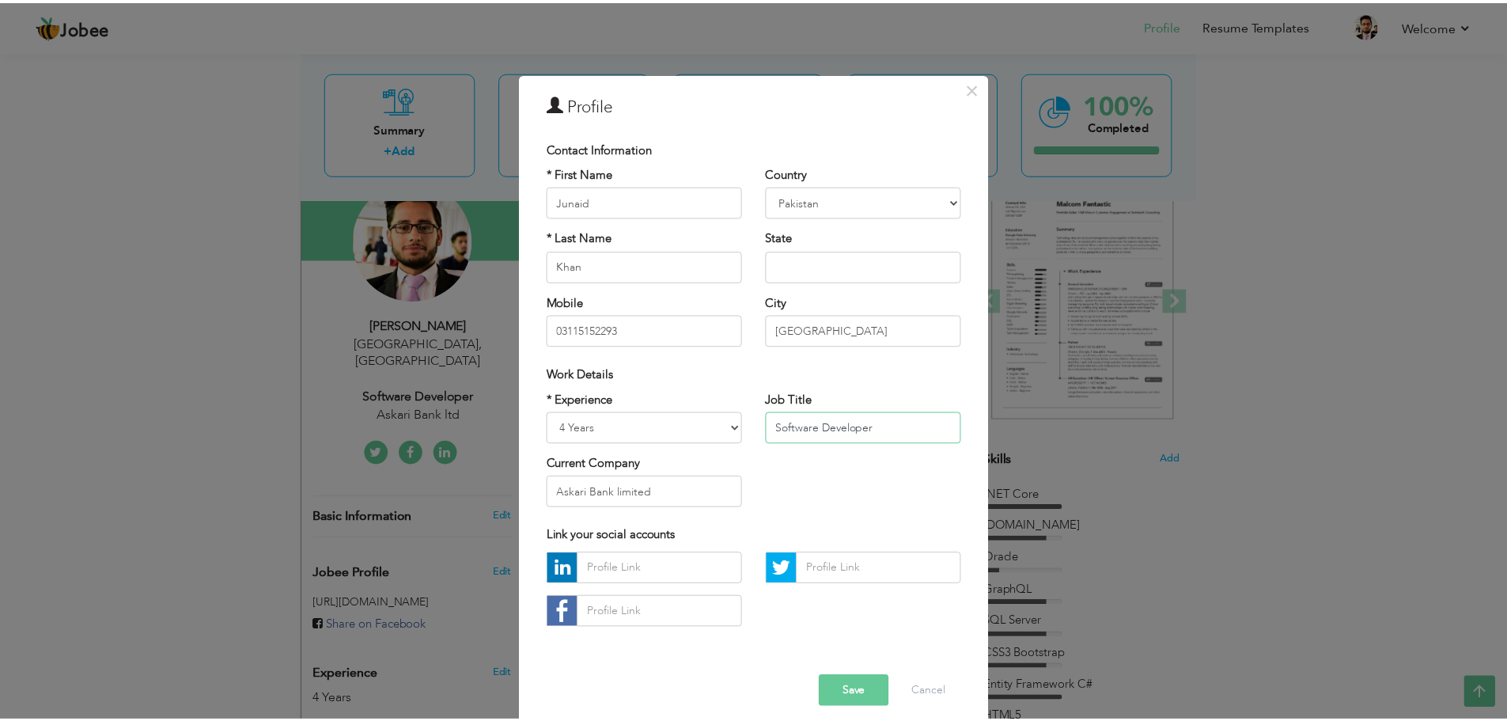
scroll to position [14, 0]
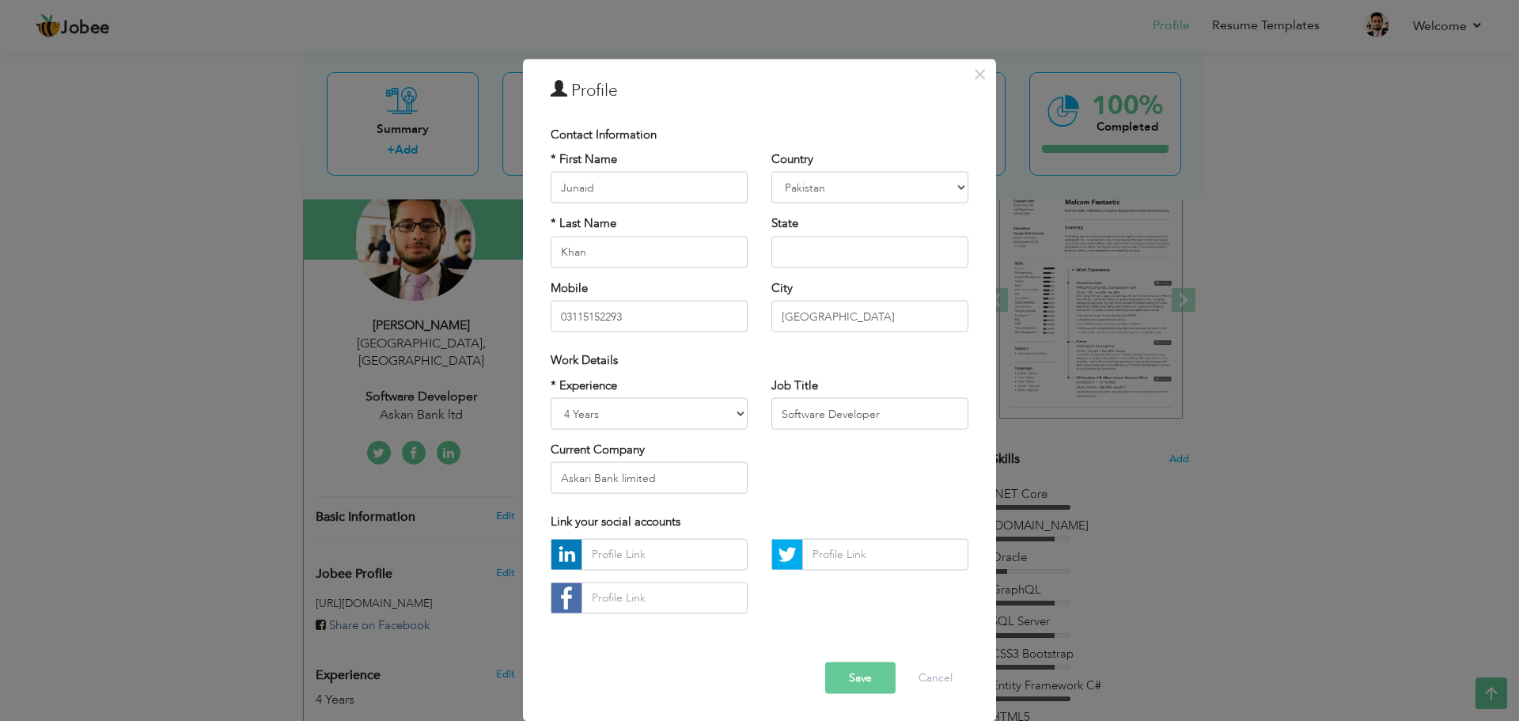
click at [855, 677] on button "Save" at bounding box center [860, 678] width 70 height 32
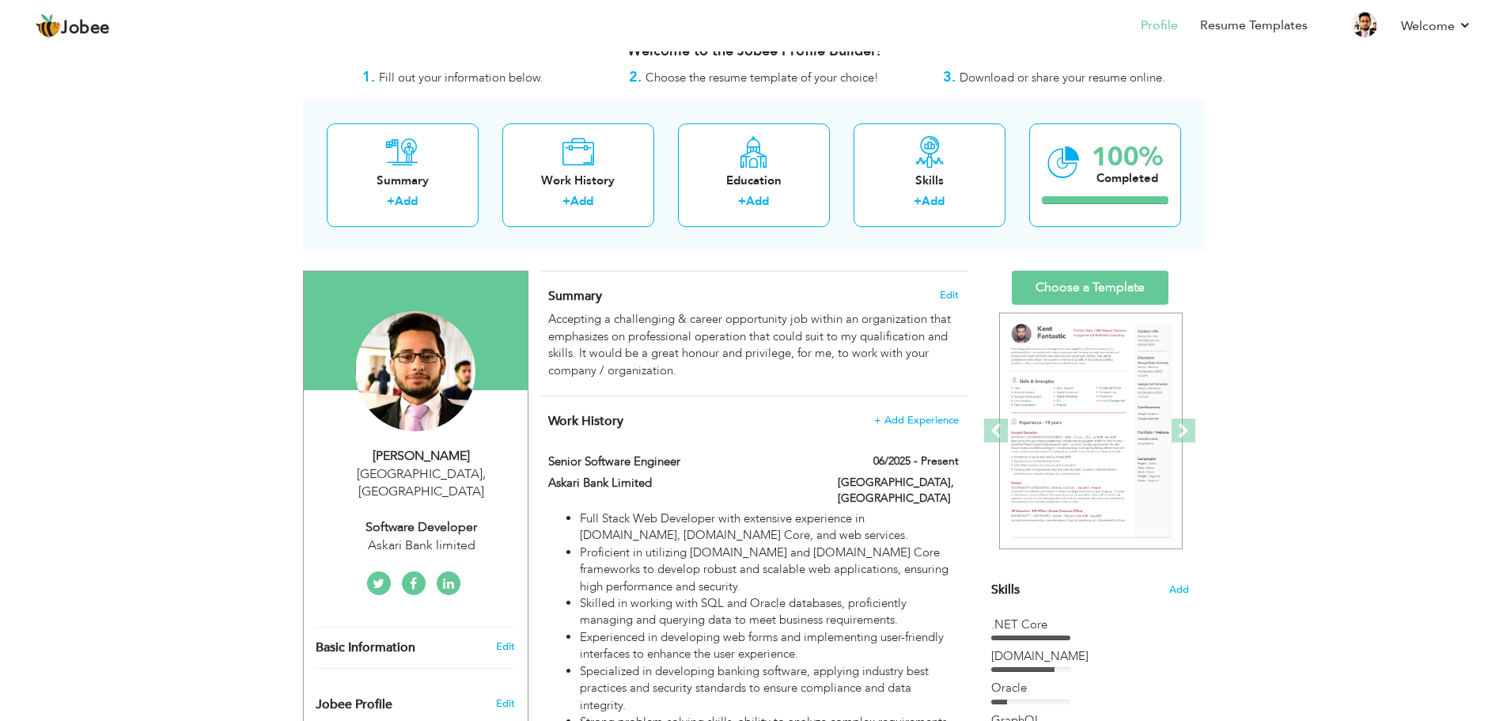
scroll to position [0, 0]
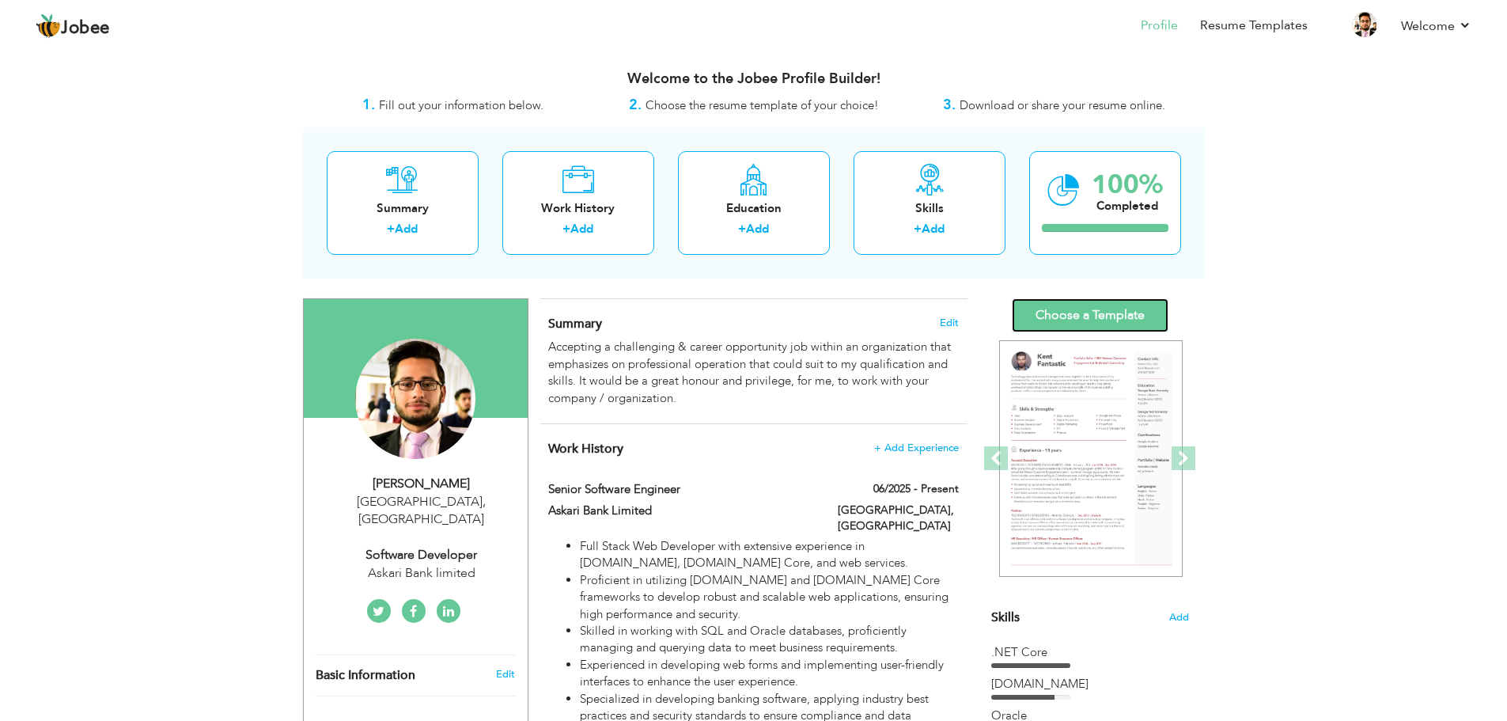
click at [1079, 310] on link "Choose a Template" at bounding box center [1090, 315] width 157 height 34
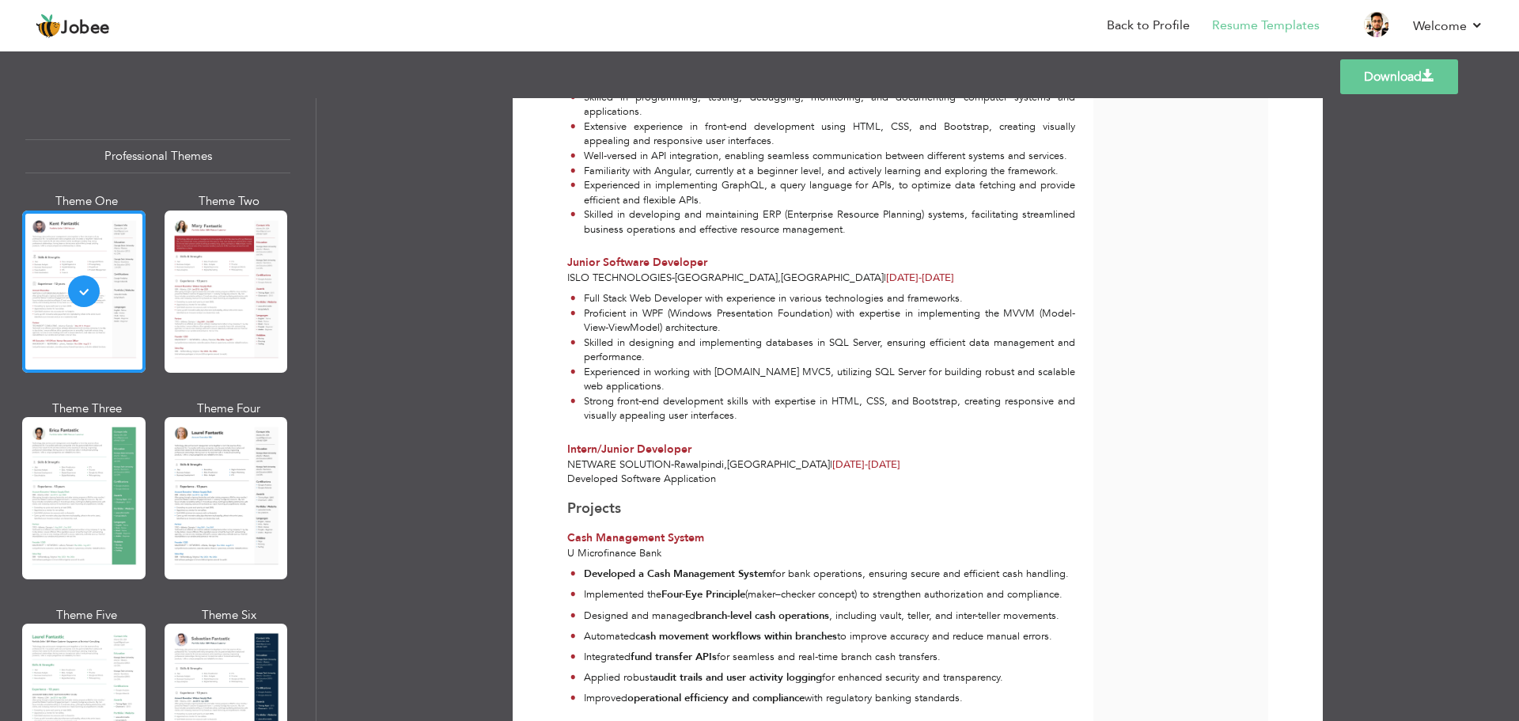
scroll to position [939, 0]
drag, startPoint x: 697, startPoint y: 449, endPoint x: 654, endPoint y: 427, distance: 48.5
click at [654, 427] on div "Junaid Khan Software Developer at Askari Bank limited Accepting a challenging &…" at bounding box center [830, 209] width 526 height 2007
click at [804, 471] on div "Developed Software Application" at bounding box center [822, 478] width 526 height 15
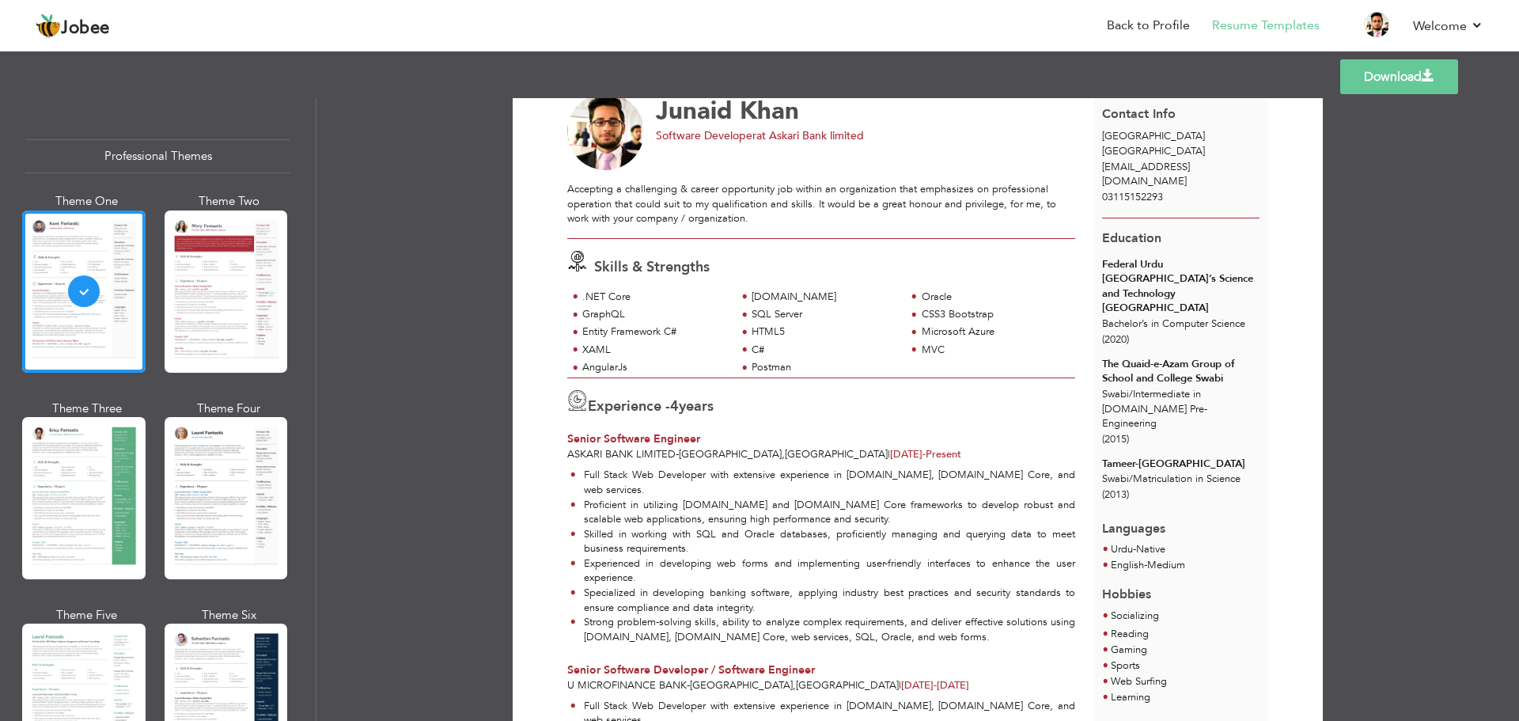
scroll to position [79, 0]
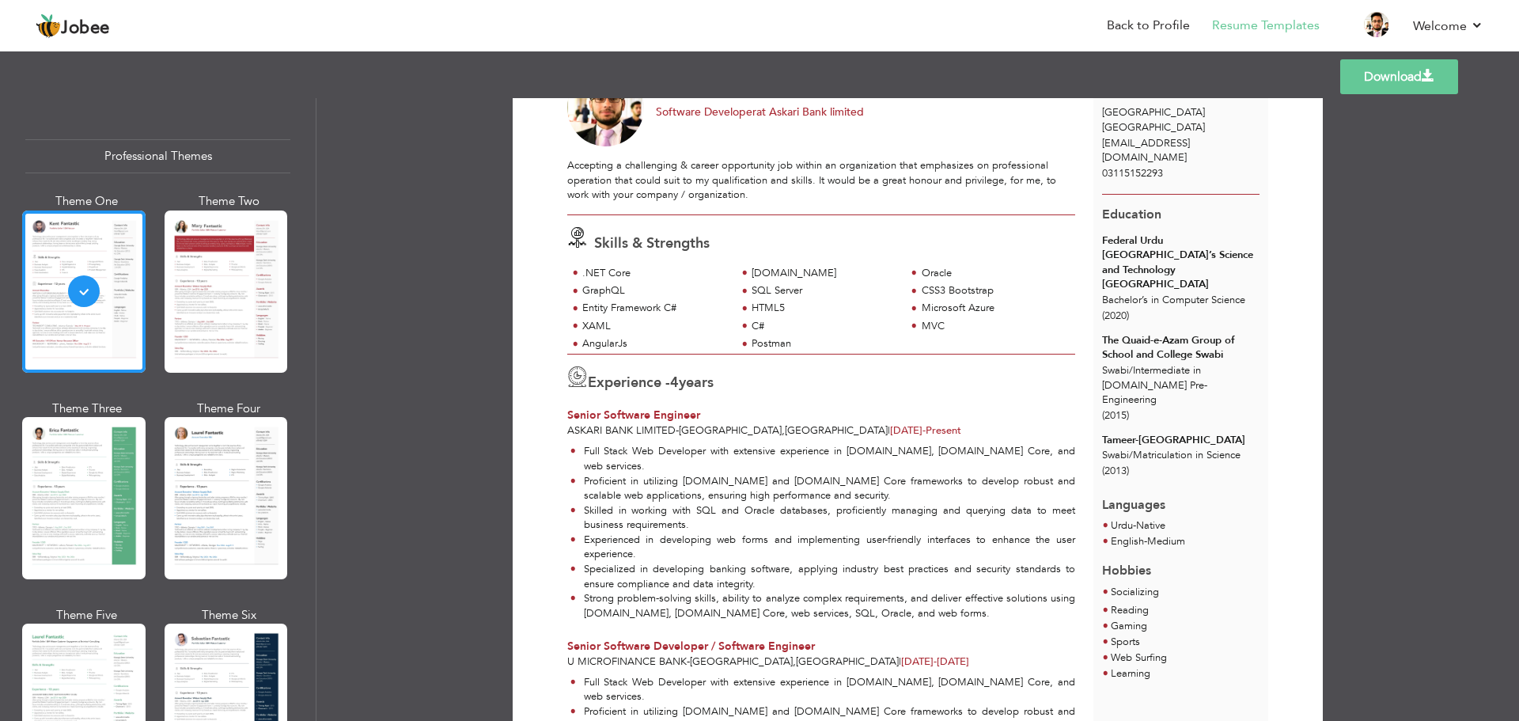
click at [1398, 75] on link "Download" at bounding box center [1400, 76] width 118 height 35
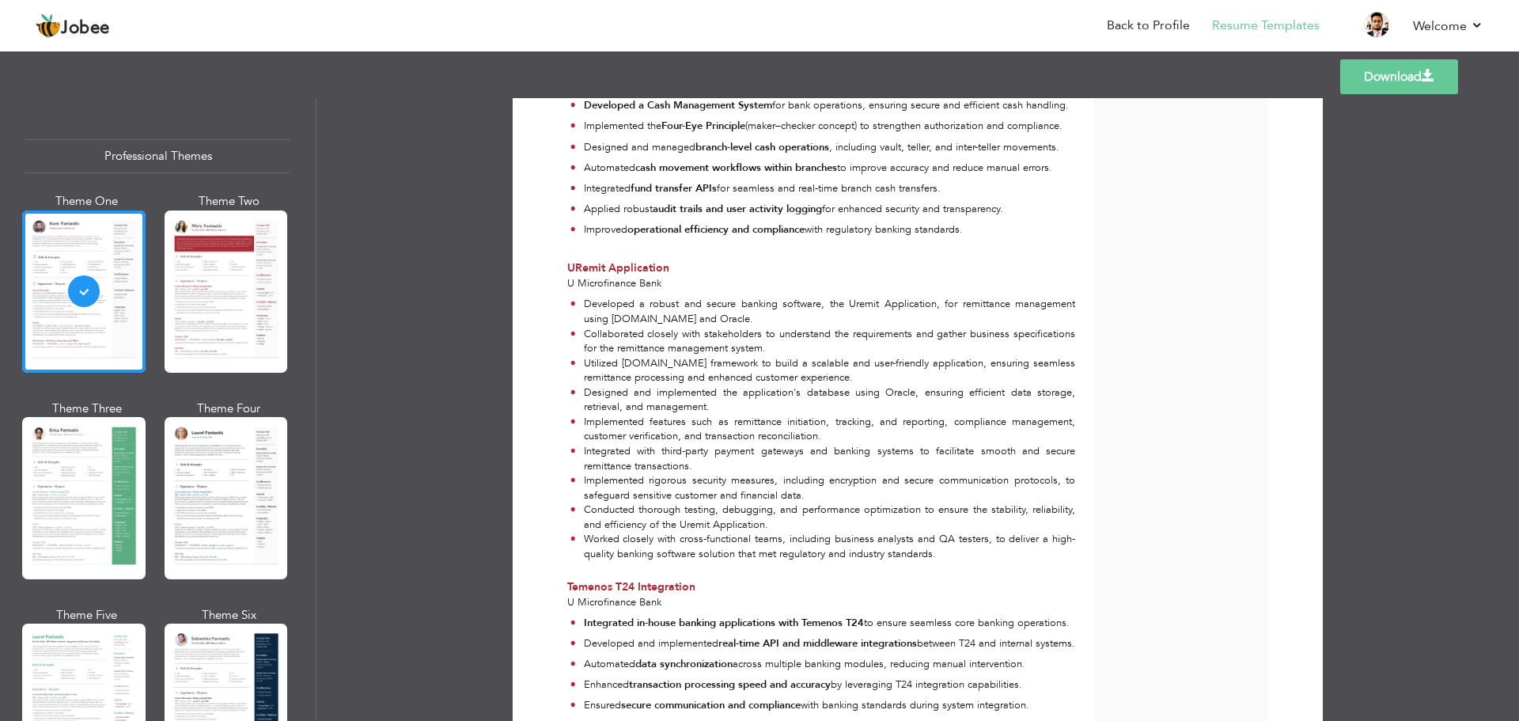
scroll to position [1493, 0]
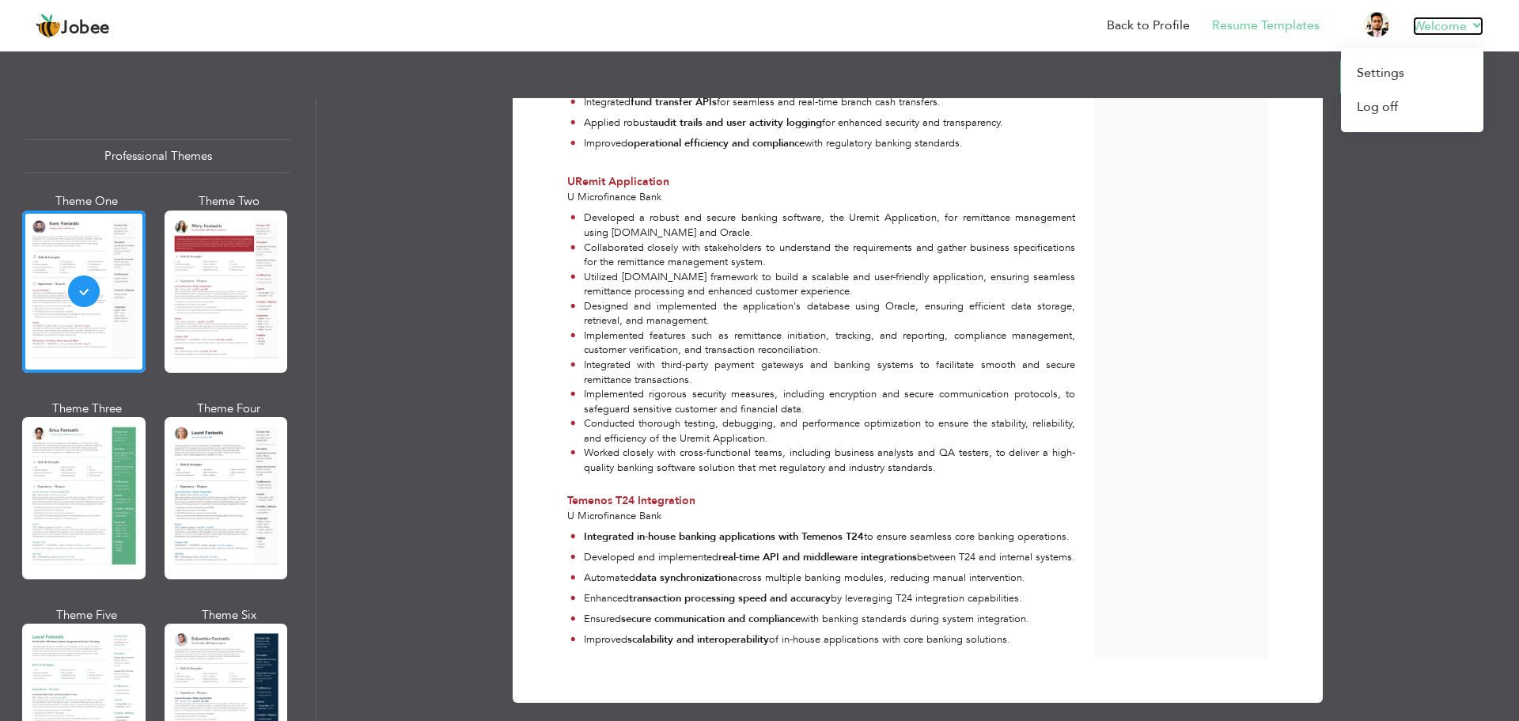
click at [1455, 24] on link "Welcome" at bounding box center [1448, 26] width 70 height 19
click at [1386, 106] on link "Log off" at bounding box center [1412, 107] width 142 height 34
